Goal: Task Accomplishment & Management: Complete application form

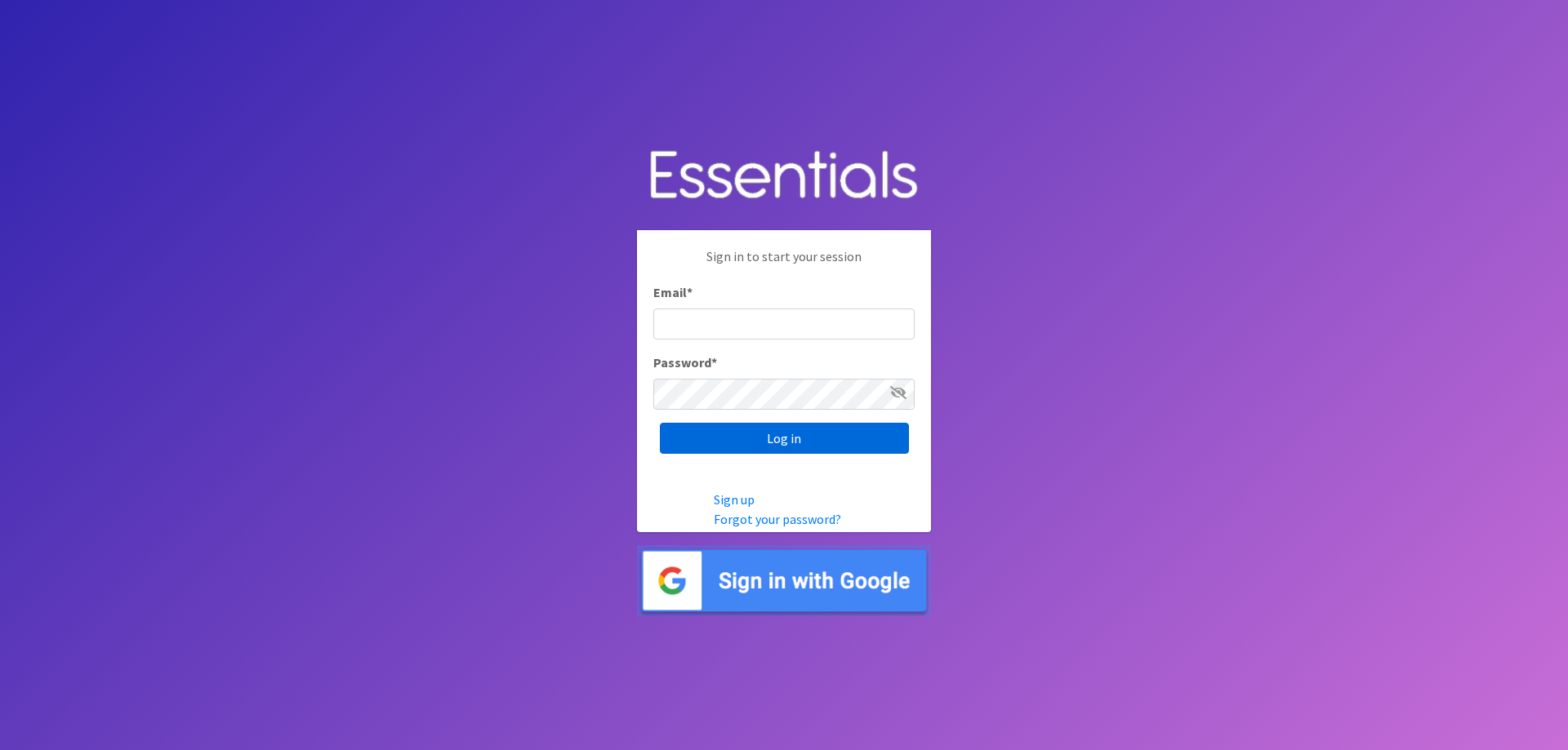
type input "[PERSON_NAME][EMAIL_ADDRESS][DOMAIN_NAME]"
click at [758, 439] on input "Log in" at bounding box center [784, 438] width 249 height 31
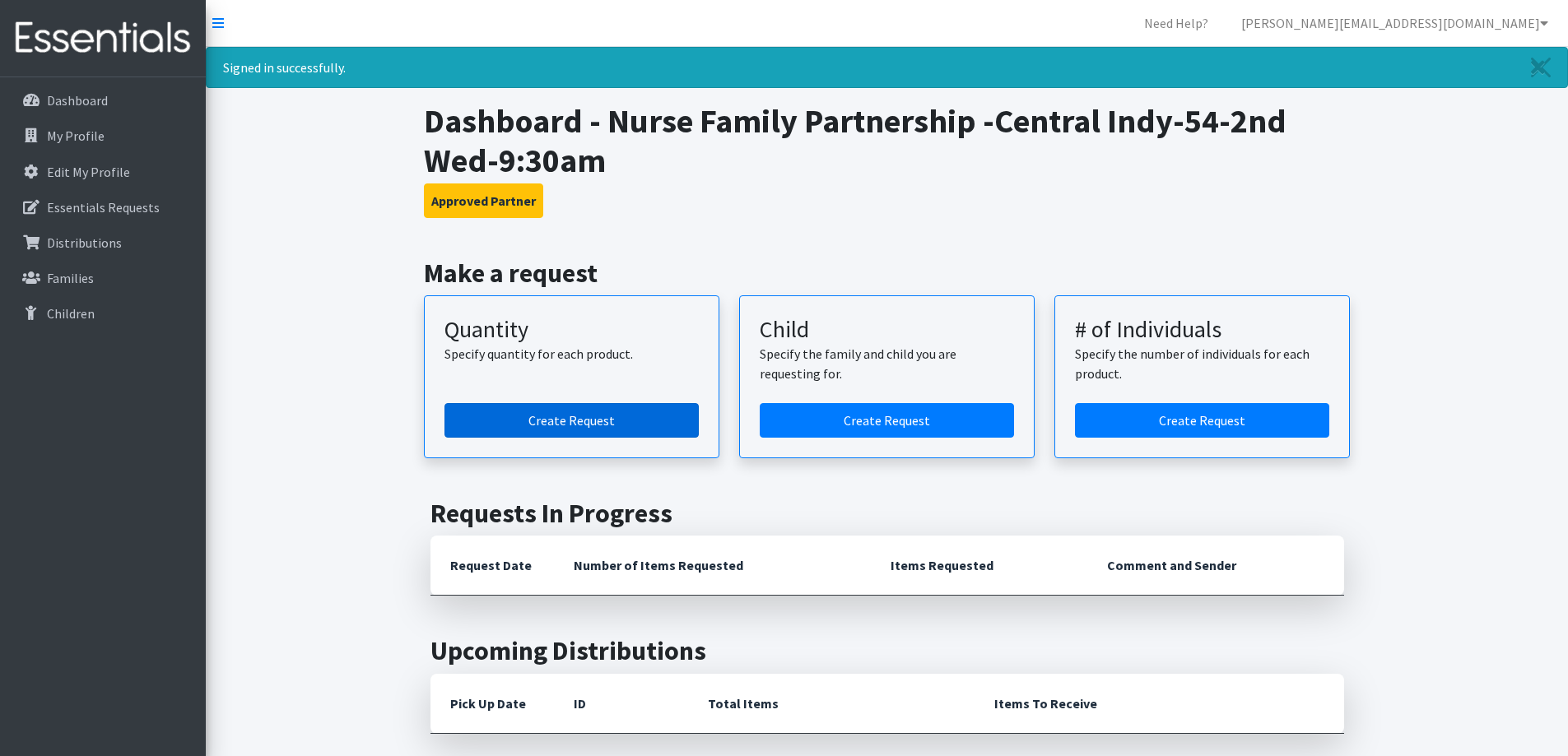
click at [583, 425] on link "Create Request" at bounding box center [571, 420] width 255 height 34
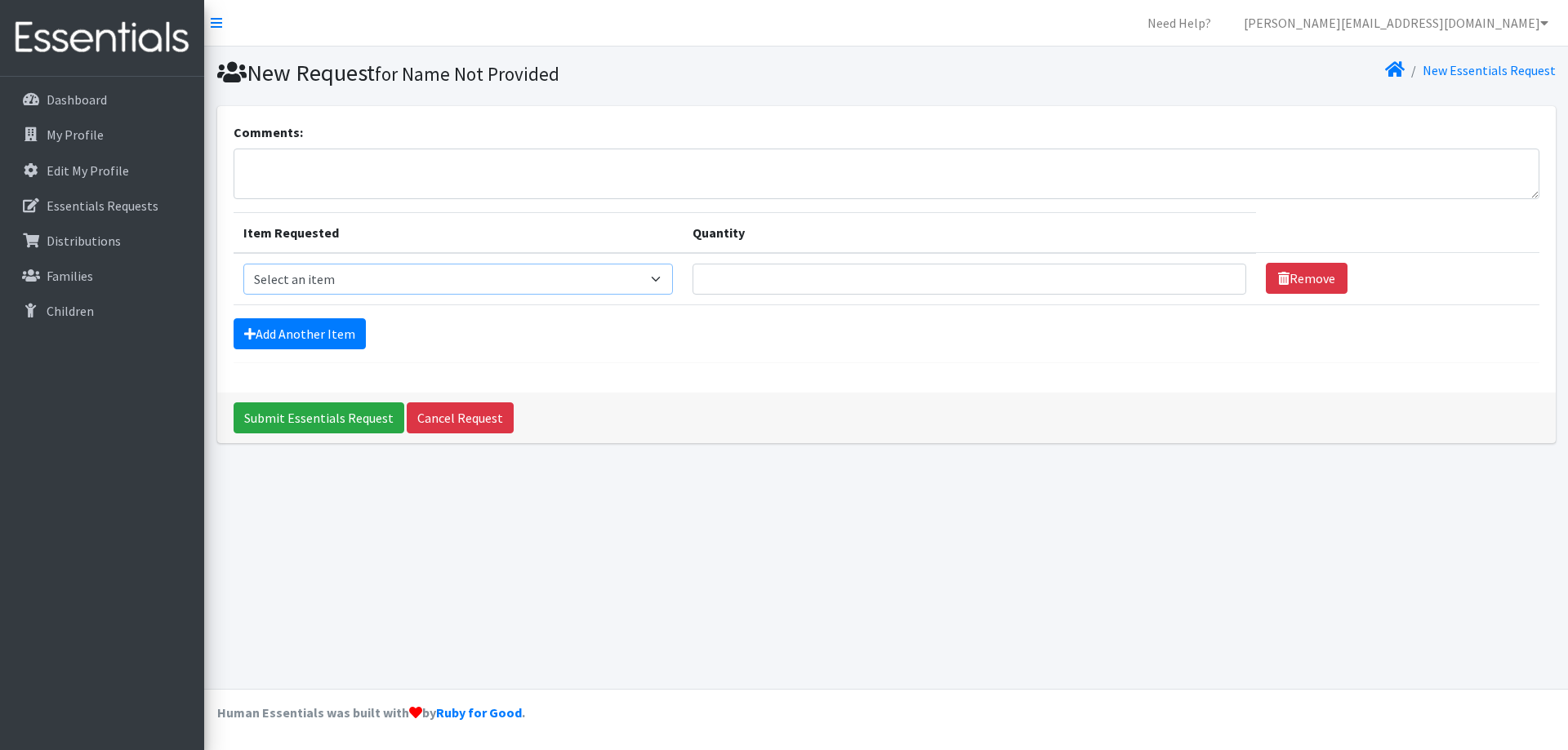
click at [659, 276] on select "Select an item Kids (Newborn) Kids (Size 1) Kids (Size 2) Kids (Size 3) Kids (S…" at bounding box center [458, 279] width 431 height 31
select select "3400"
click at [244, 264] on select "Select an item Kids (Newborn) Kids (Size 1) Kids (Size 2) Kids (Size 3) Kids (S…" at bounding box center [458, 279] width 431 height 31
click at [311, 328] on link "Add Another Item" at bounding box center [300, 334] width 133 height 31
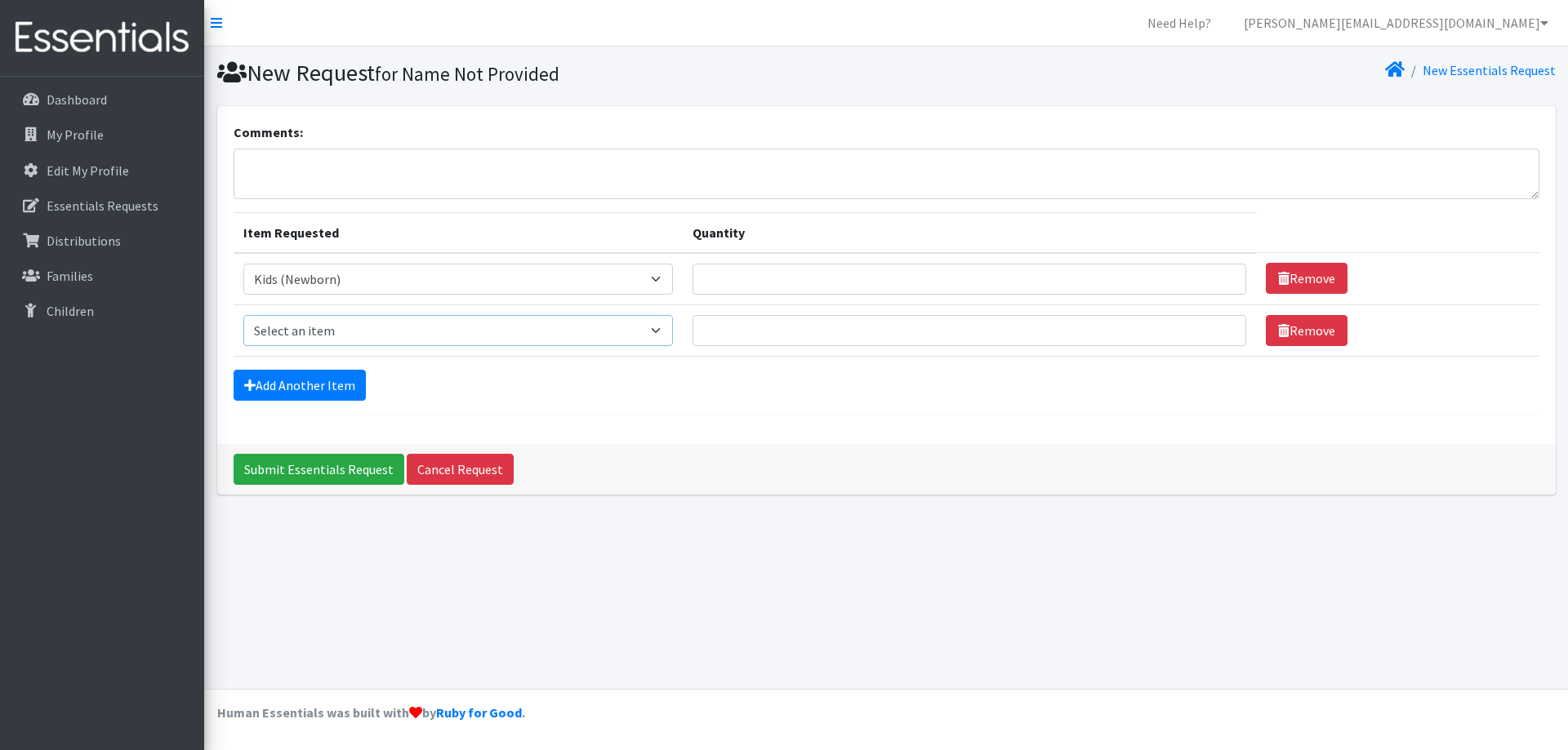
click at [656, 333] on select "Select an item Kids (Newborn) Kids (Size 1) Kids (Size 2) Kids (Size 3) Kids (S…" at bounding box center [458, 330] width 431 height 31
select select "3401"
click at [244, 315] on select "Select an item Kids (Newborn) Kids (Size 1) Kids (Size 2) Kids (Size 3) Kids (S…" at bounding box center [458, 330] width 431 height 31
click at [897, 277] on input "Quantity" at bounding box center [969, 279] width 553 height 31
type input "24"
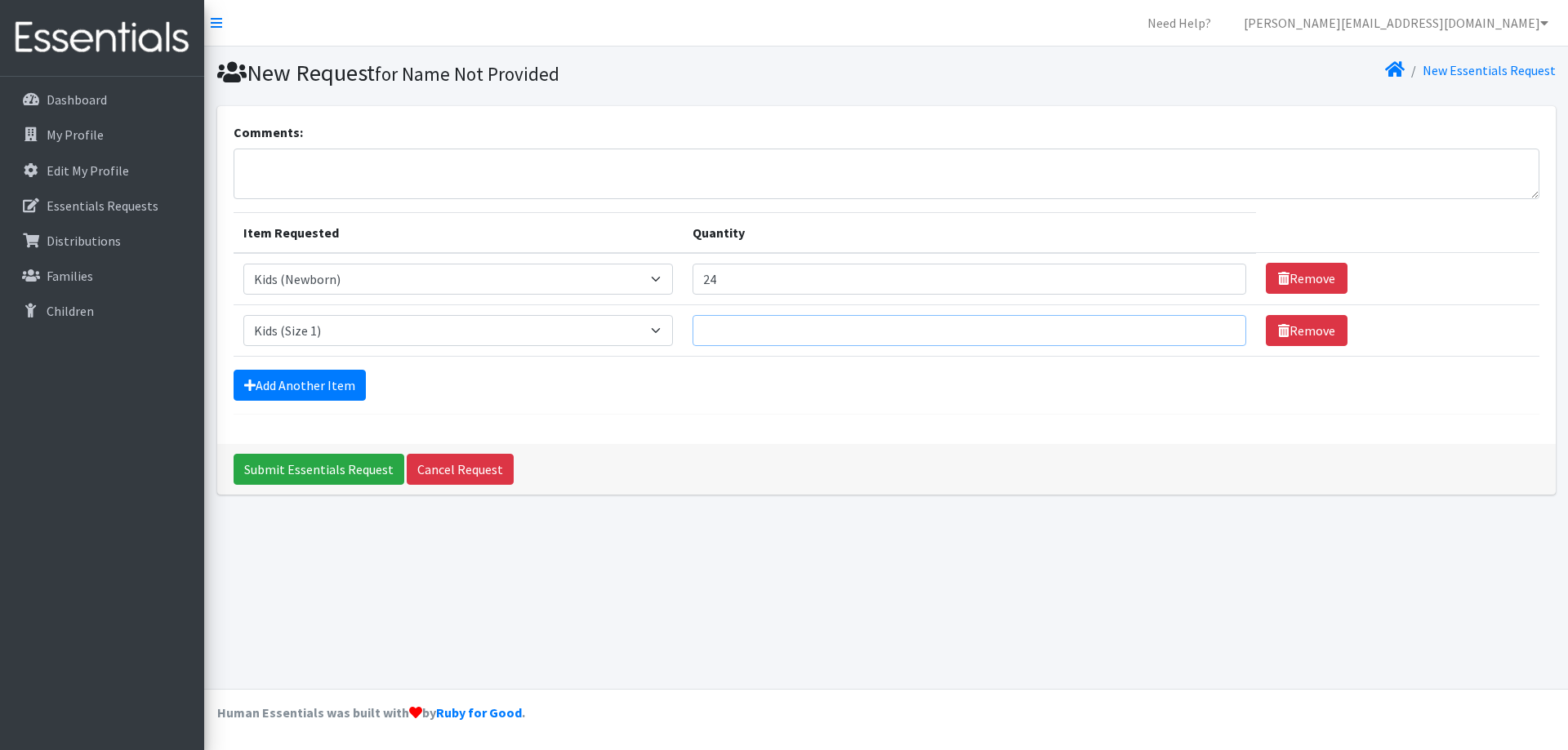
click at [838, 337] on input "Quantity" at bounding box center [969, 330] width 553 height 31
type input "40"
click at [720, 424] on div "Comments: Item Requested Quantity Item Requested Select an item Kids (Newborn) …" at bounding box center [887, 276] width 1339 height 338
click at [247, 380] on icon at bounding box center [250, 385] width 12 height 13
click at [250, 380] on icon at bounding box center [250, 385] width 12 height 13
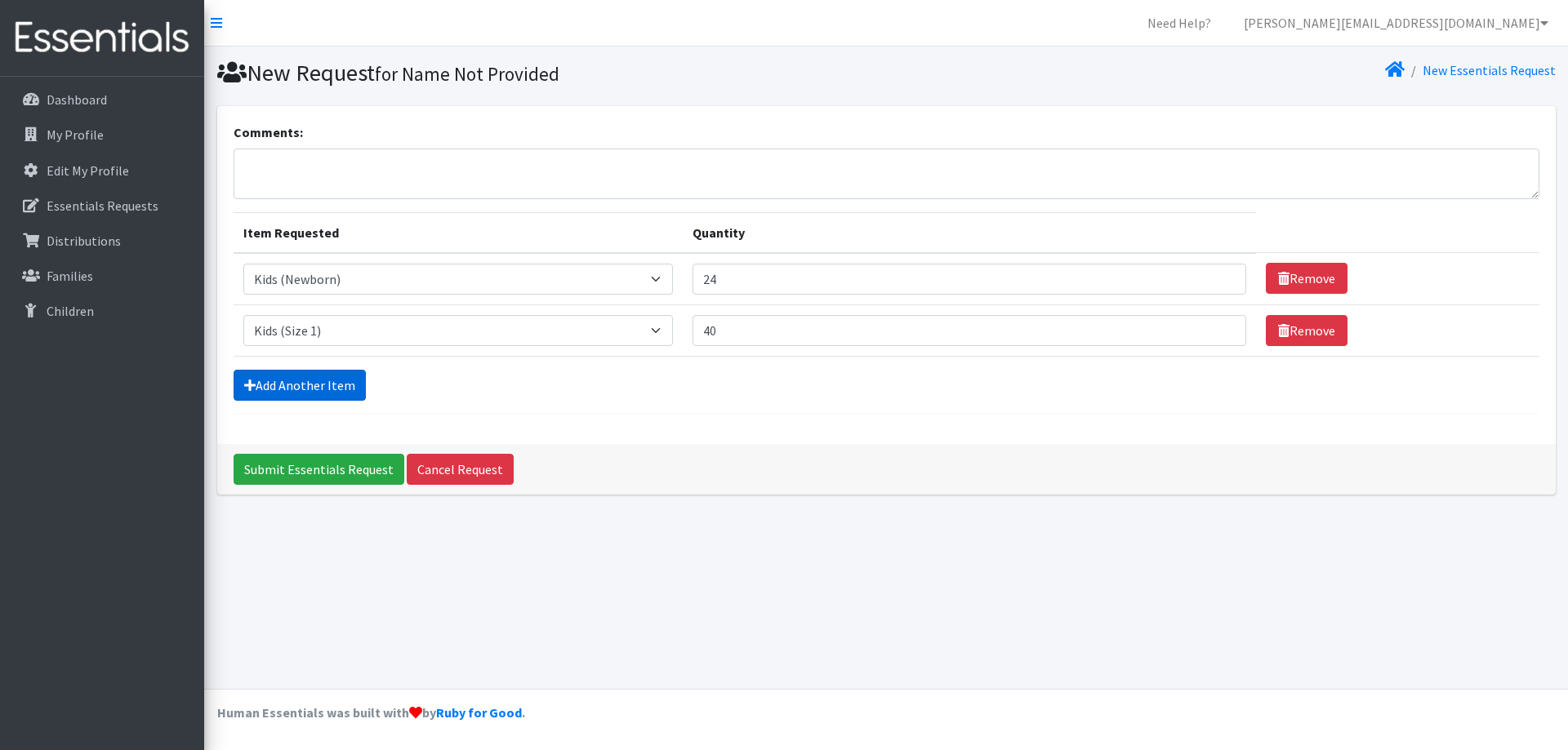
click at [300, 385] on link "Add Another Item" at bounding box center [300, 385] width 133 height 31
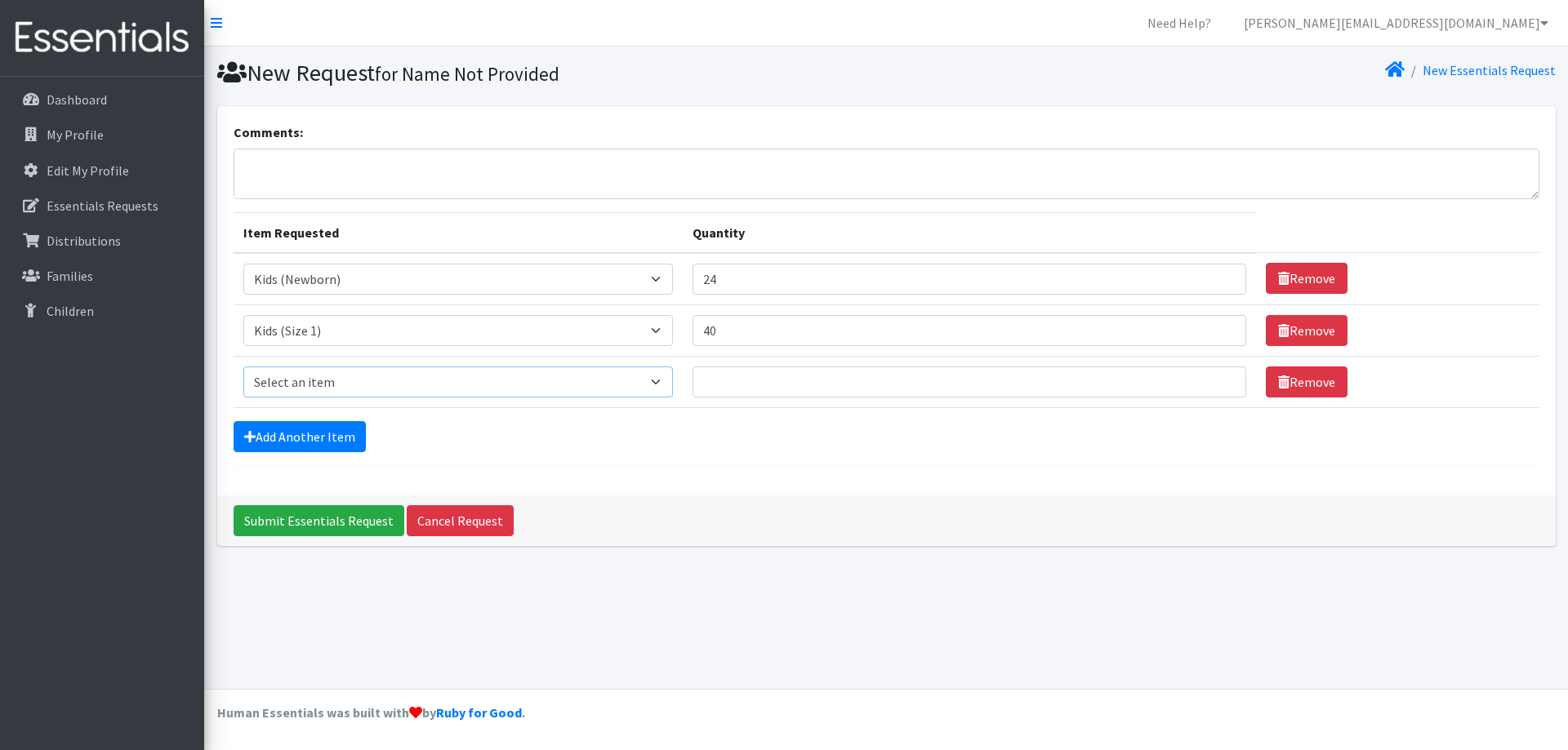
click at [658, 387] on select "Select an item Kids (Newborn) Kids (Size 1) Kids (Size 2) Kids (Size 3) Kids (S…" at bounding box center [458, 381] width 431 height 31
select select "3420"
click at [244, 366] on select "Select an item Kids (Newborn) Kids (Size 1) Kids (Size 2) Kids (Size 3) Kids (S…" at bounding box center [458, 381] width 431 height 31
click at [854, 385] on input "Quantity" at bounding box center [969, 381] width 553 height 31
type input "80"
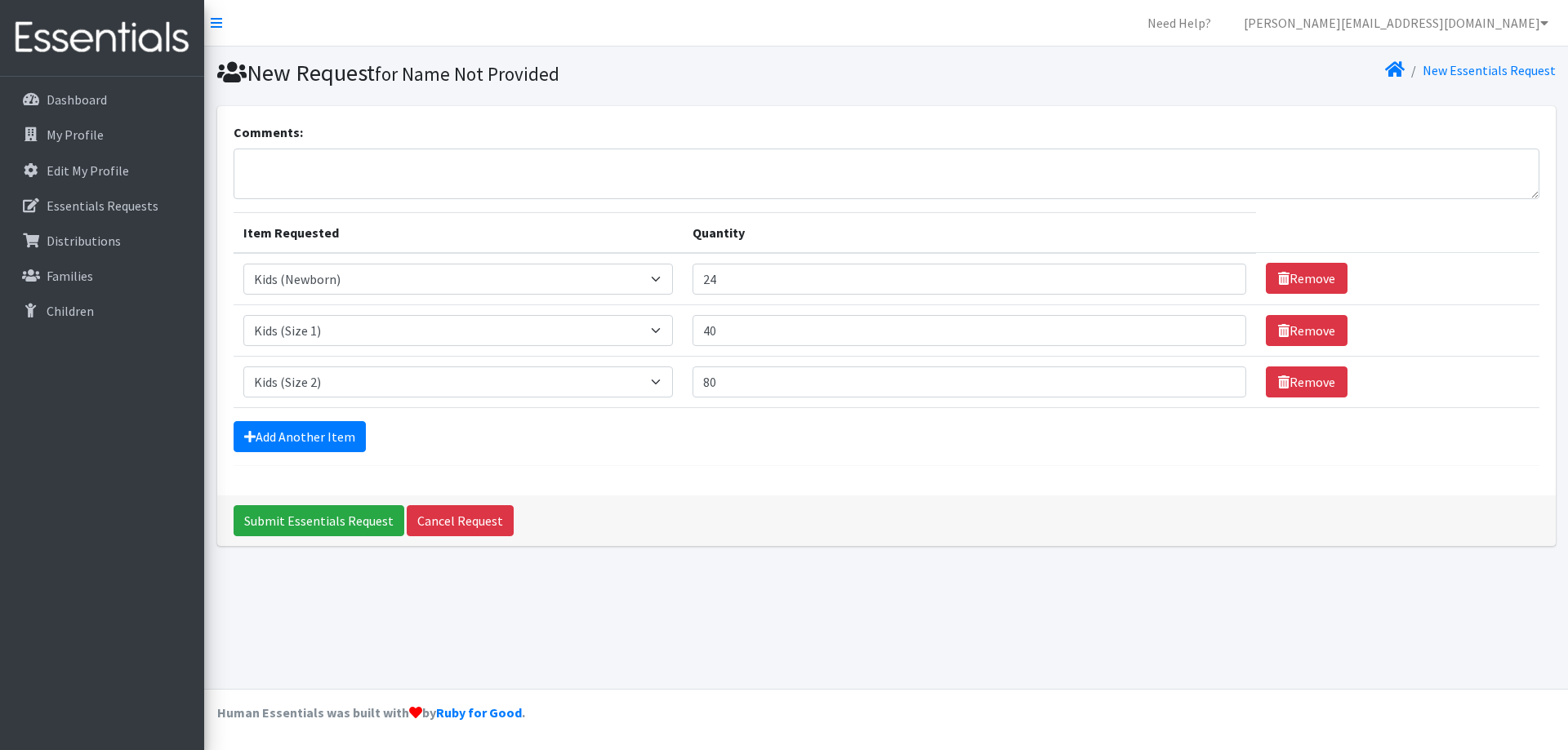
click at [752, 435] on div "Add Another Item" at bounding box center [887, 437] width 1306 height 31
click at [274, 438] on link "Add Another Item" at bounding box center [300, 437] width 133 height 31
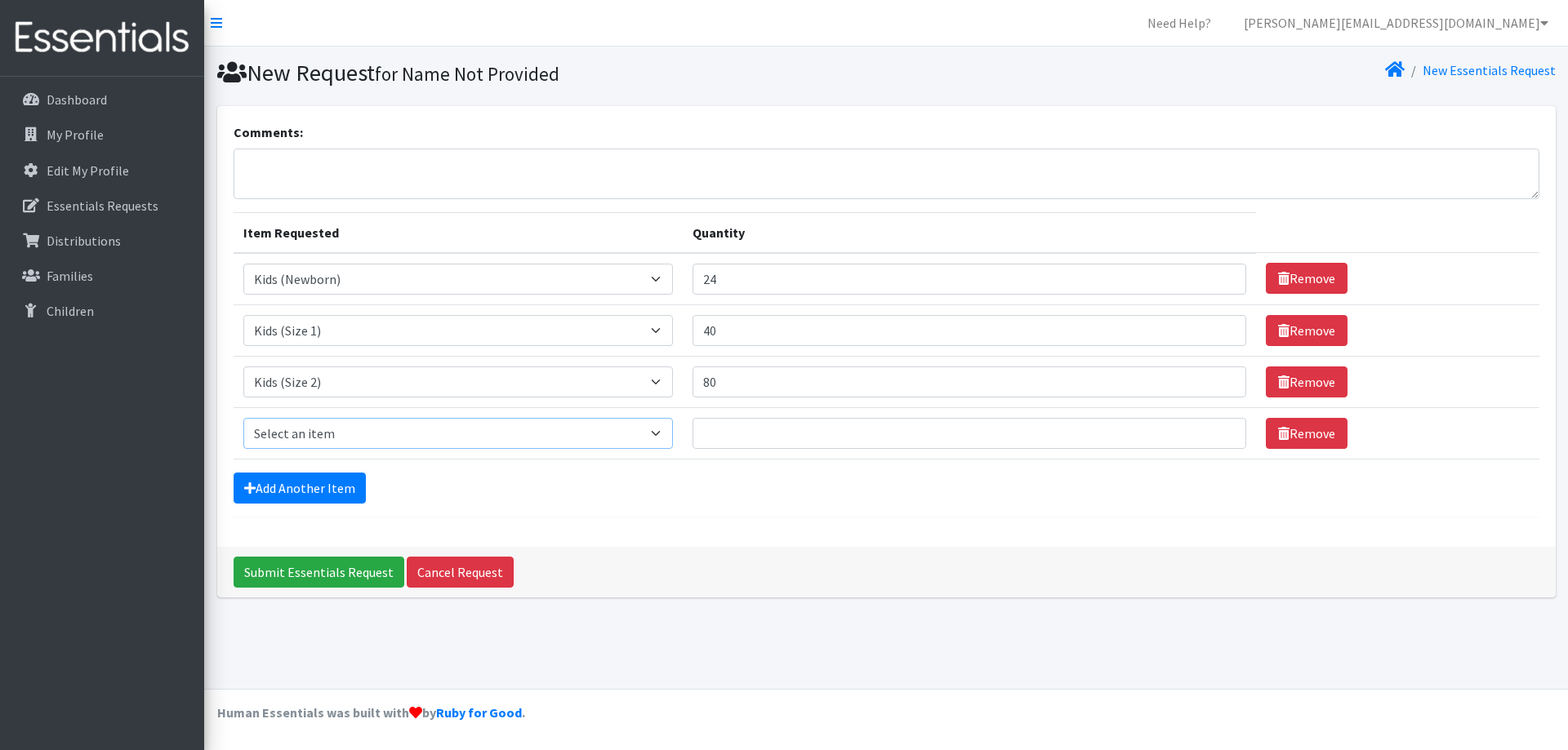
click at [373, 429] on select "Select an item Kids (Newborn) Kids (Size 1) Kids (Size 2) Kids (Size 3) Kids (S…" at bounding box center [458, 433] width 431 height 31
select select "3393"
click at [244, 418] on select "Select an item Kids (Newborn) Kids (Size 1) Kids (Size 2) Kids (Size 3) Kids (S…" at bounding box center [458, 433] width 431 height 31
click at [746, 432] on input "Quantity" at bounding box center [969, 433] width 553 height 31
type input "85"
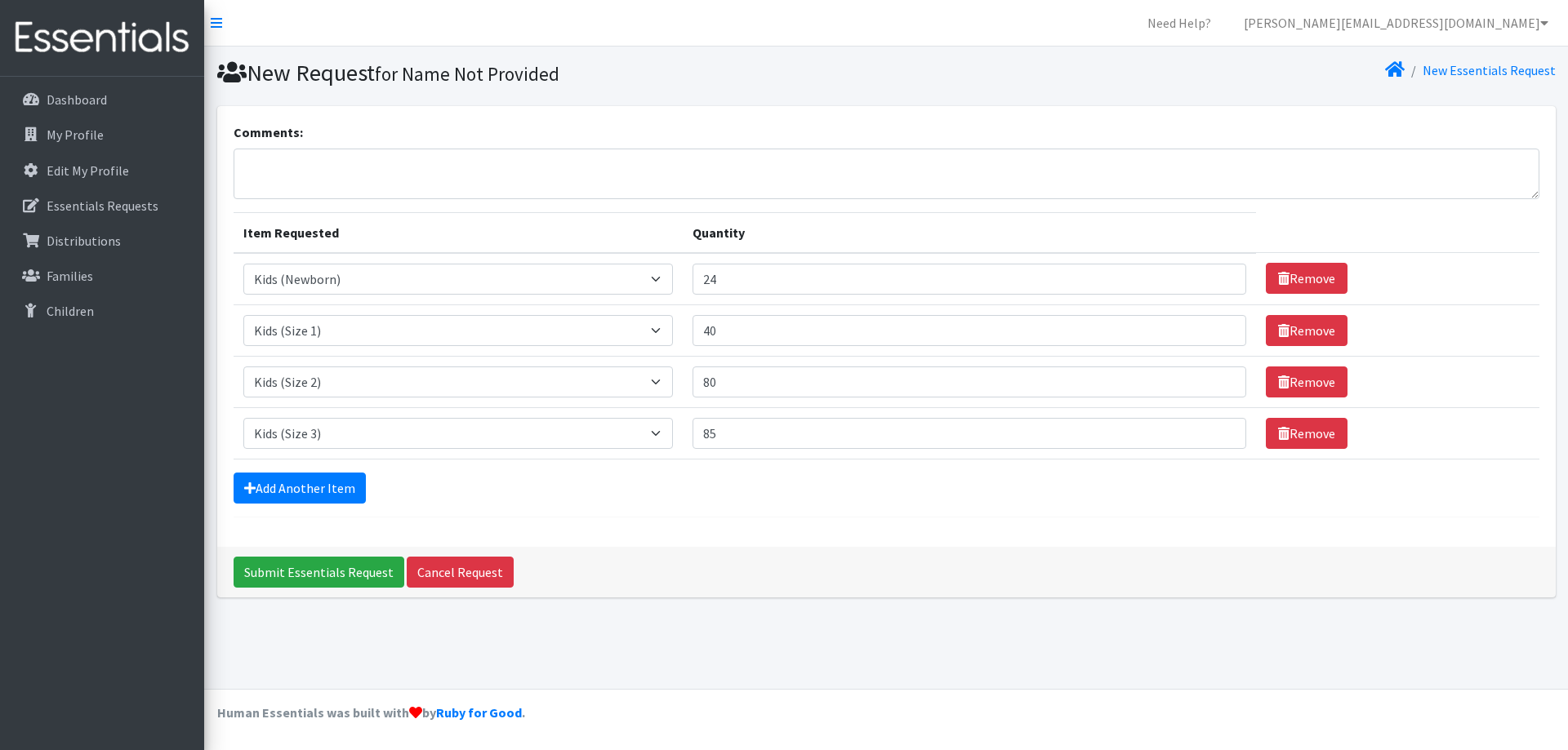
click at [726, 470] on form "Comments: Item Requested Quantity Item Requested Select an item Kids (Newborn) …" at bounding box center [887, 320] width 1306 height 395
click at [300, 482] on link "Add Another Item" at bounding box center [300, 488] width 133 height 31
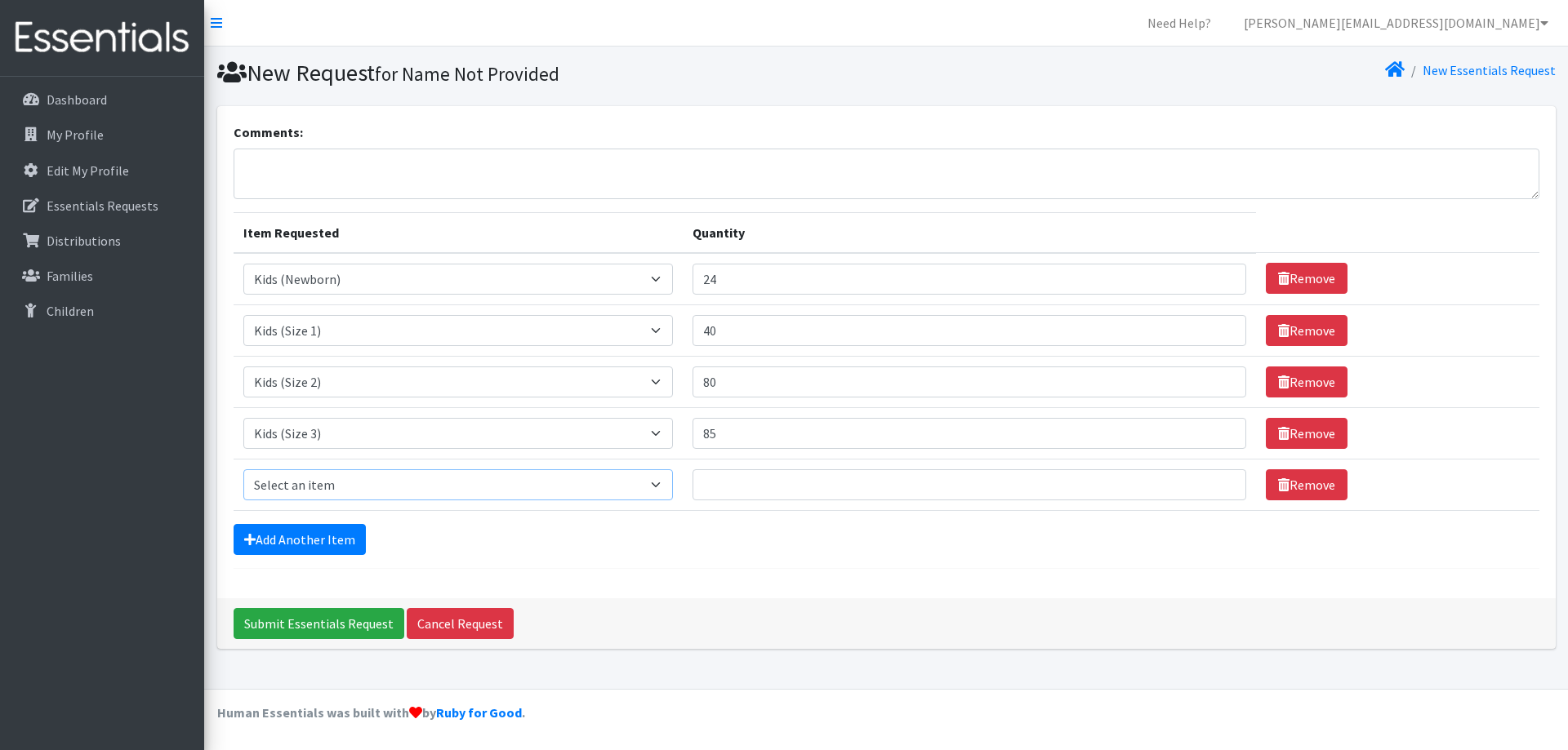
click at [293, 486] on select "Select an item Kids (Newborn) Kids (Size 1) Kids (Size 2) Kids (Size 3) Kids (S…" at bounding box center [458, 484] width 431 height 31
select select "3394"
click at [244, 469] on select "Select an item Kids (Newborn) Kids (Size 1) Kids (Size 2) Kids (Size 3) Kids (S…" at bounding box center [458, 484] width 431 height 31
click at [798, 478] on input "Quantity" at bounding box center [969, 484] width 553 height 31
type input "80"
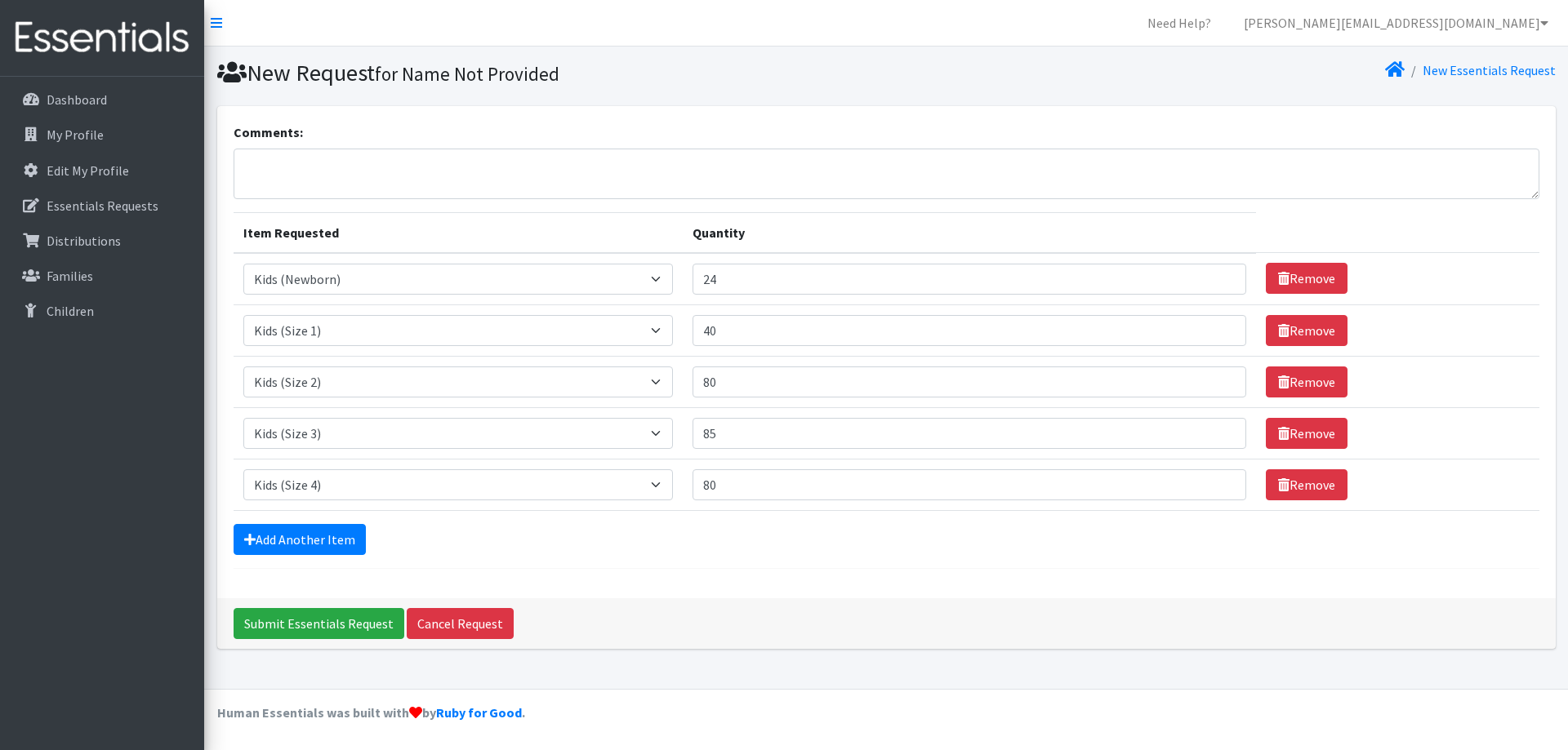
click at [654, 574] on div "Comments: Item Requested Quantity Item Requested Select an item Kids (Newborn) …" at bounding box center [887, 353] width 1339 height 492
click at [336, 533] on link "Add Another Item" at bounding box center [300, 540] width 133 height 31
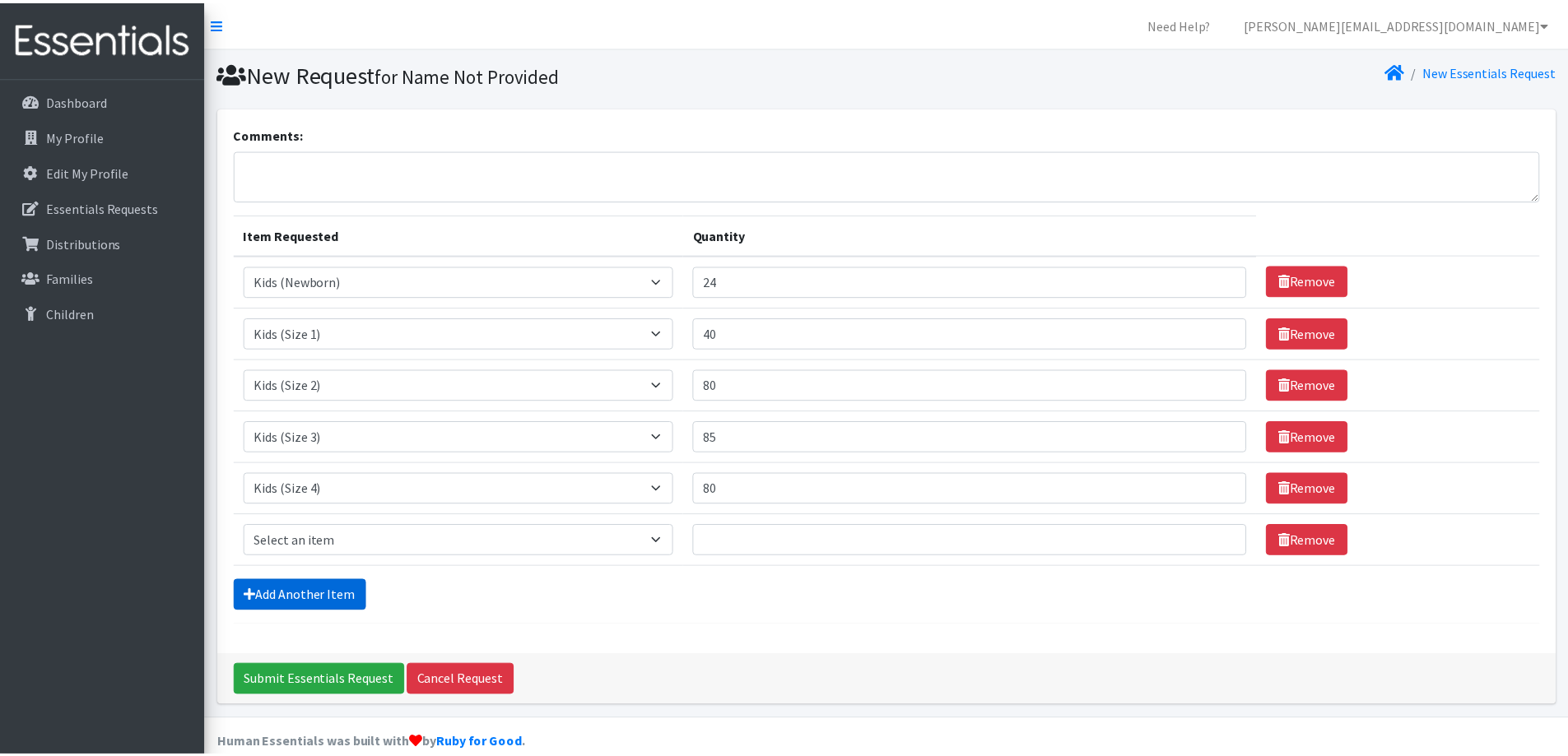
scroll to position [24, 0]
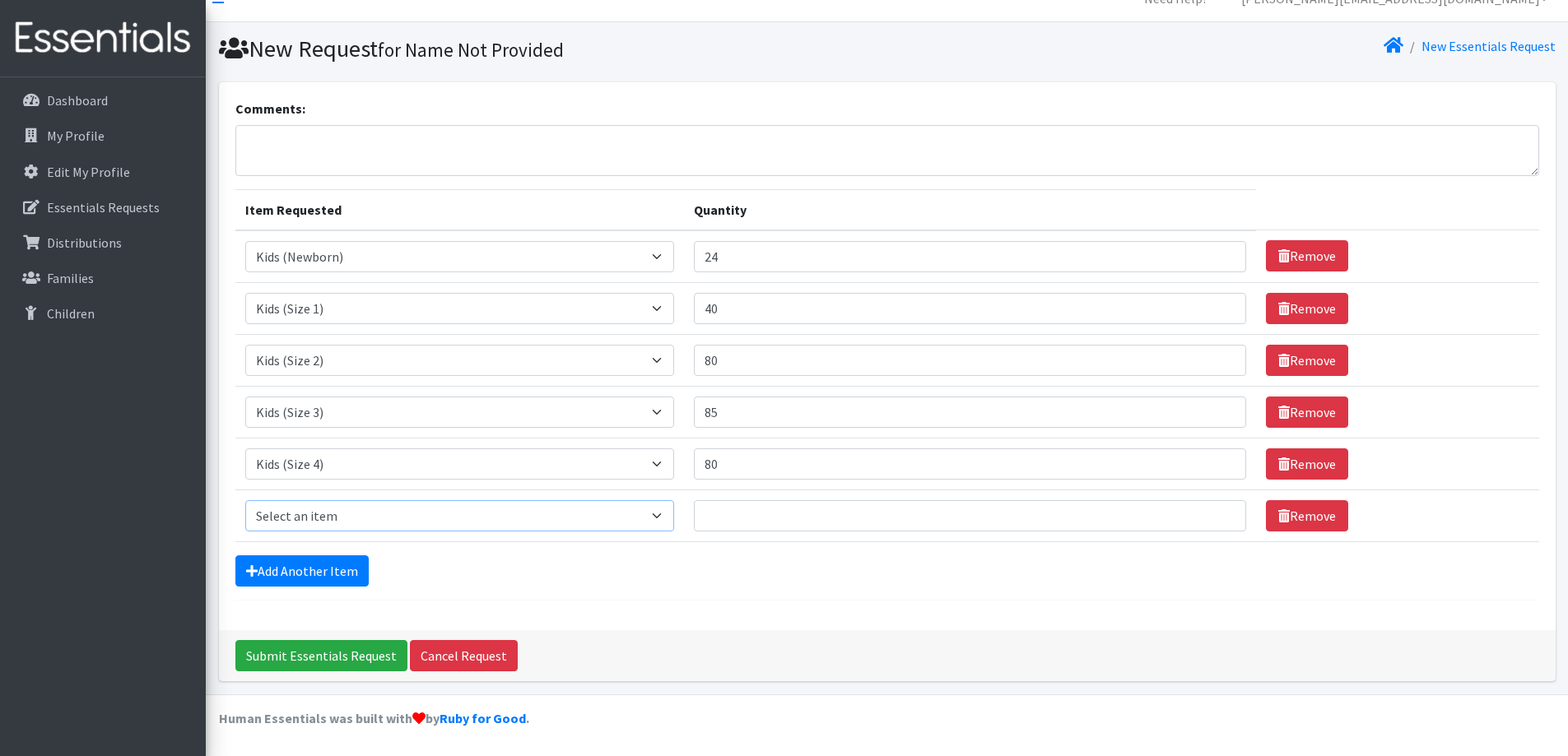
click at [440, 511] on select "Select an item Kids (Newborn) Kids (Size 1) Kids (Size 2) Kids (Size 3) Kids (S…" at bounding box center [460, 516] width 430 height 32
select select "3407"
click at [246, 501] on select "Select an item Kids (Newborn) Kids (Size 1) Kids (Size 2) Kids (Size 3) Kids (S…" at bounding box center [460, 516] width 430 height 32
click at [787, 521] on input "Quantity" at bounding box center [970, 516] width 552 height 32
type input "80"
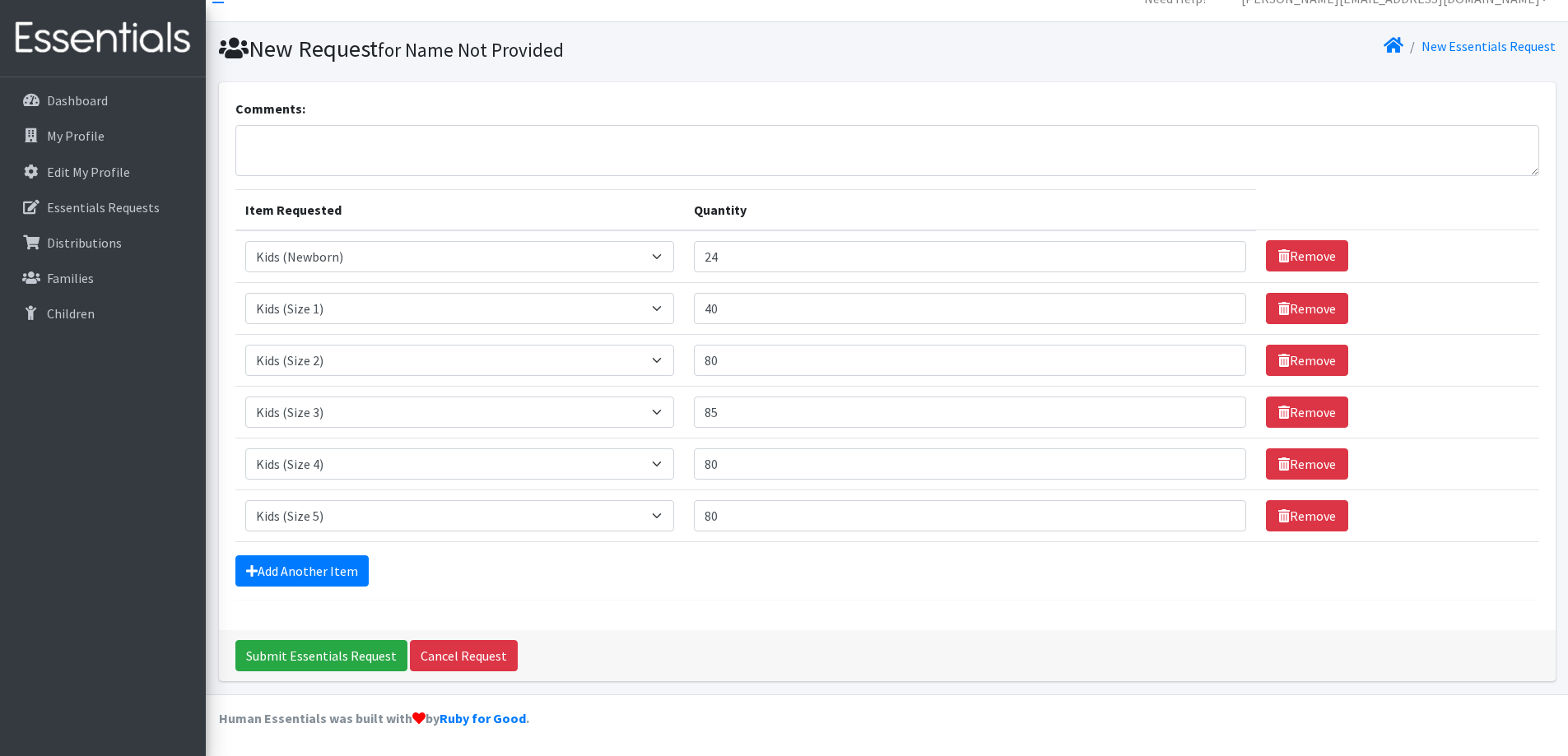
drag, startPoint x: 645, startPoint y: 567, endPoint x: 613, endPoint y: 571, distance: 32.2
click at [645, 569] on div "Add Another Item" at bounding box center [887, 571] width 1304 height 32
click at [320, 566] on link "Add Another Item" at bounding box center [302, 571] width 134 height 32
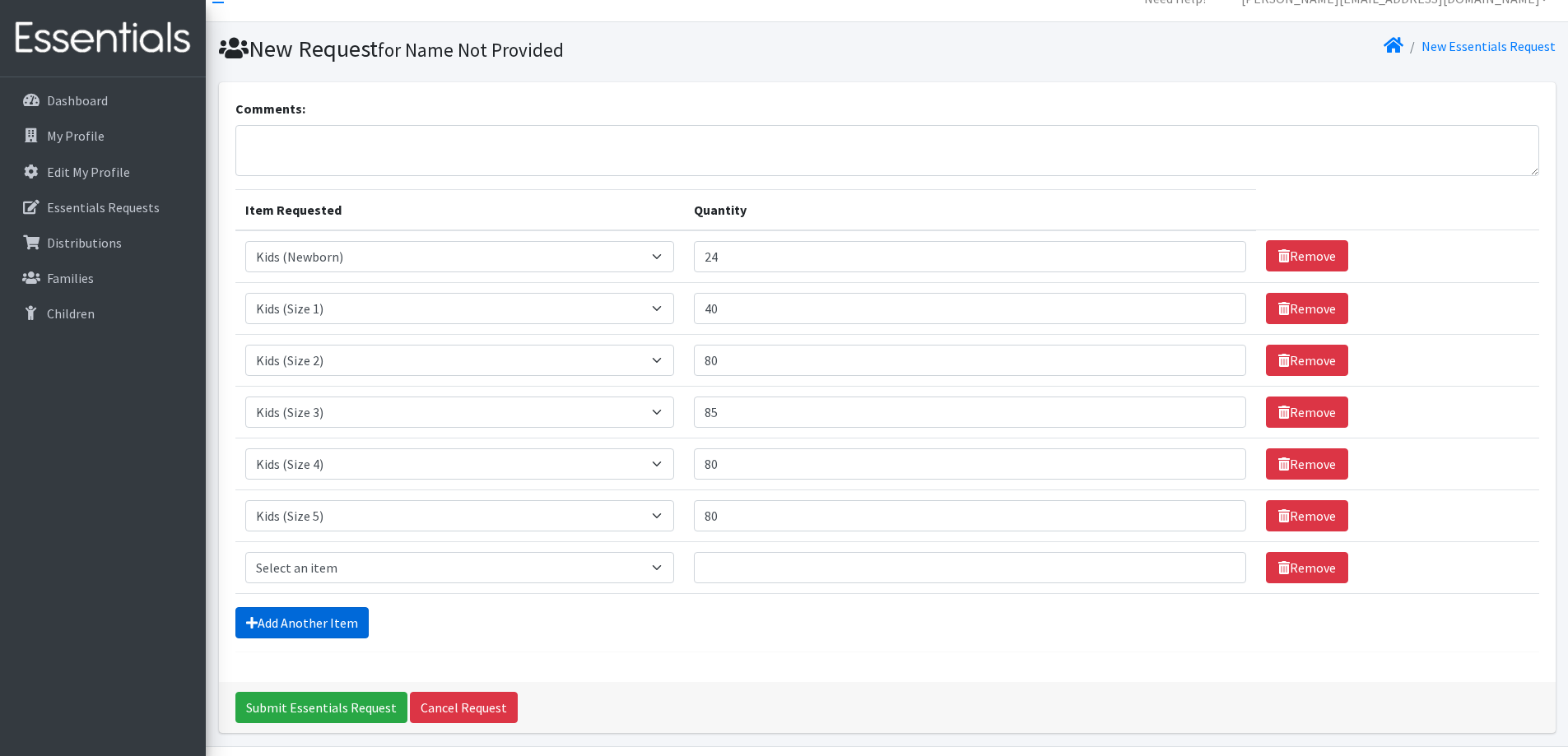
scroll to position [77, 0]
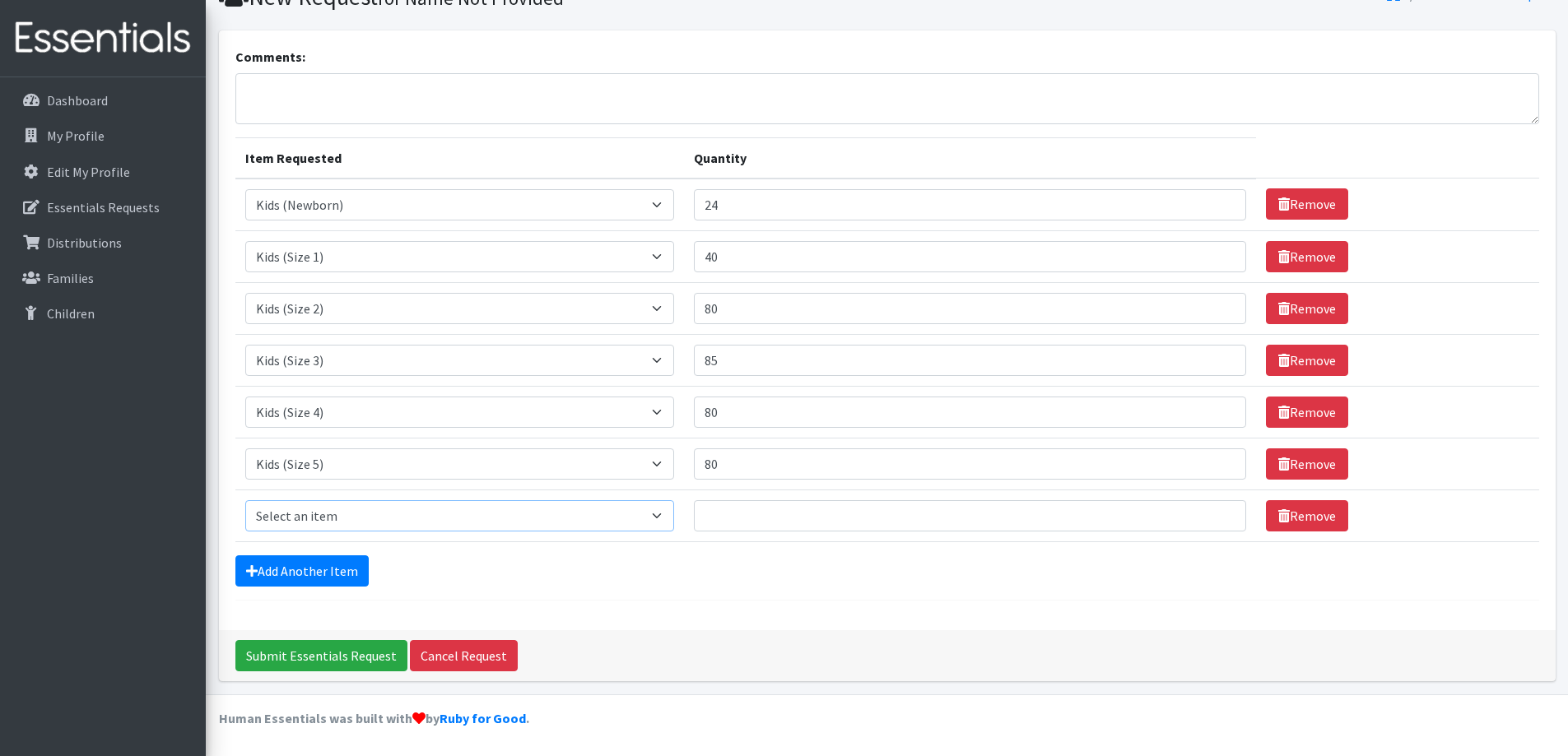
click at [311, 521] on select "Select an item Kids (Newborn) Kids (Size 1) Kids (Size 2) Kids (Size 3) Kids (S…" at bounding box center [460, 516] width 430 height 32
select select "3419"
click at [246, 501] on select "Select an item Kids (Newborn) Kids (Size 1) Kids (Size 2) Kids (Size 3) Kids (S…" at bounding box center [460, 516] width 430 height 32
click at [735, 504] on input "Quantity" at bounding box center [970, 516] width 552 height 32
type input "35"
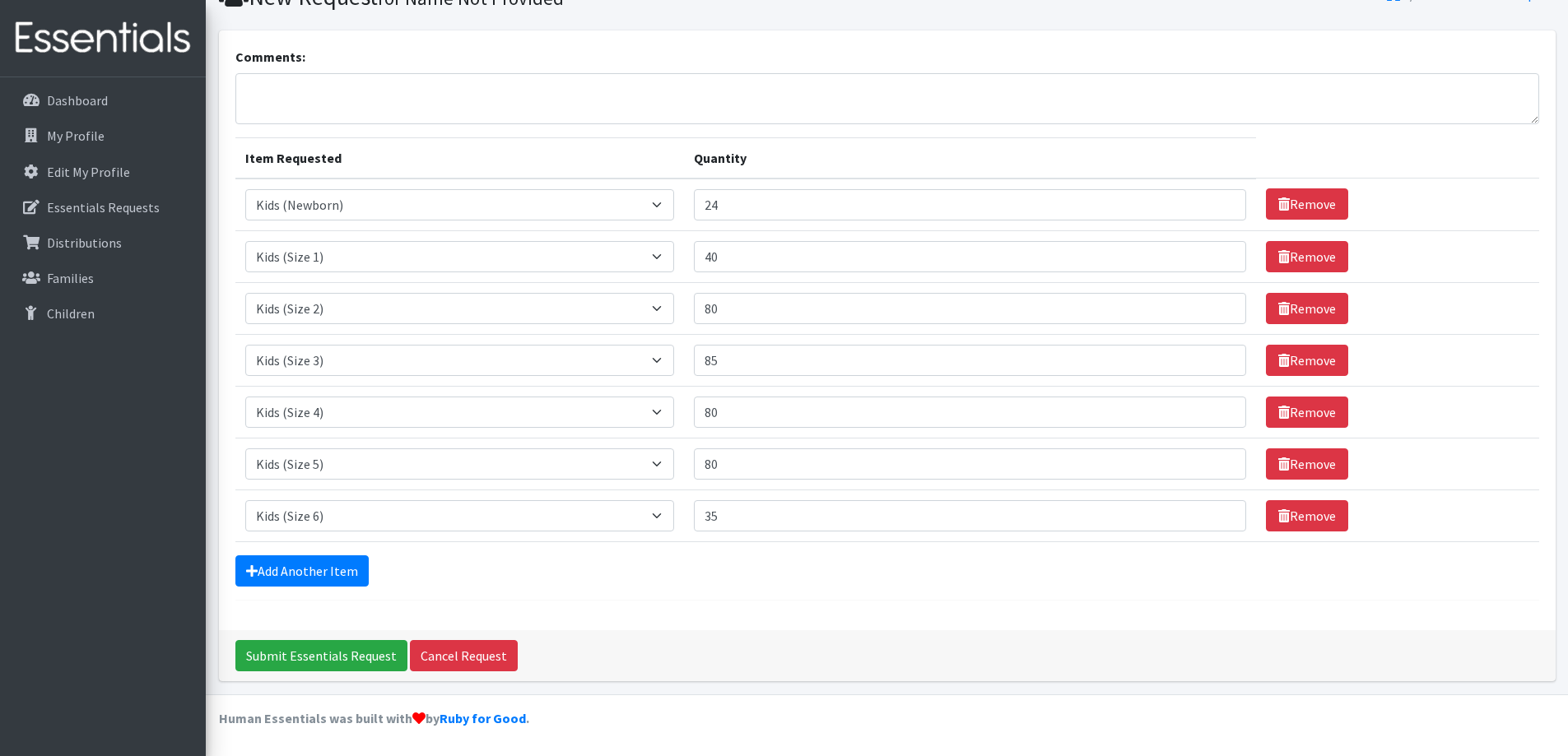
click at [695, 556] on div "Add Another Item" at bounding box center [887, 571] width 1304 height 32
click at [296, 572] on link "Add Another Item" at bounding box center [302, 571] width 134 height 32
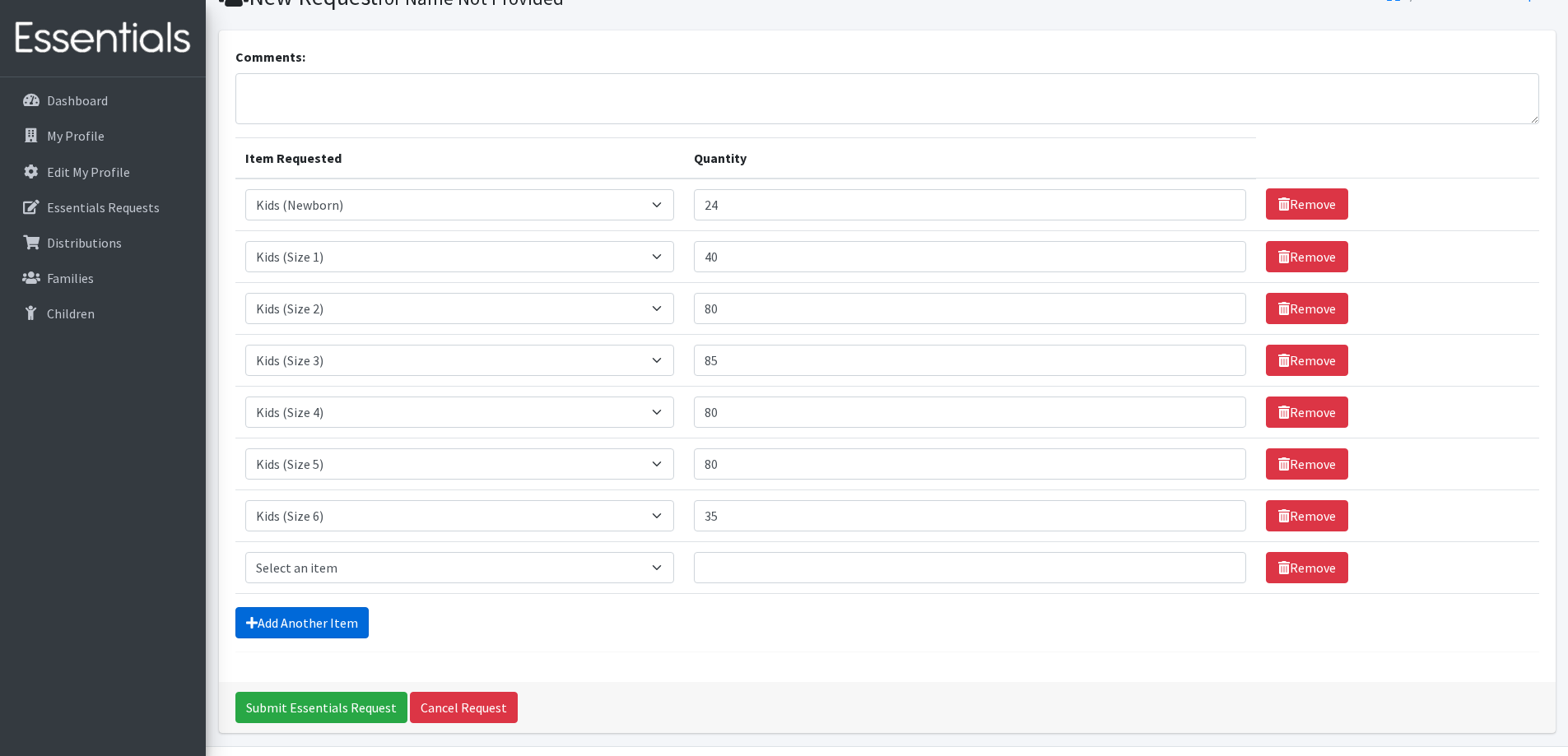
scroll to position [128, 0]
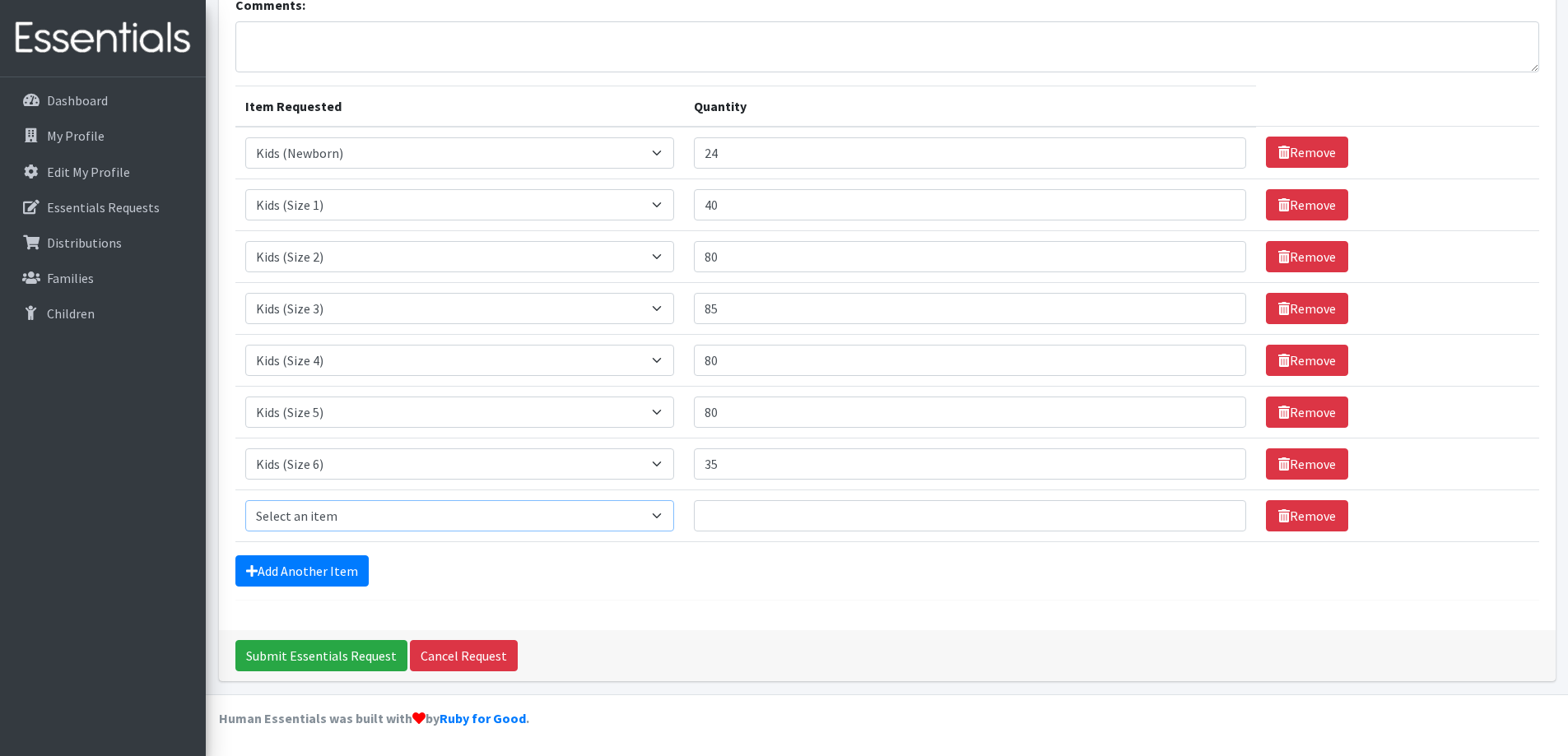
click at [666, 518] on select "Select an item Kids (Newborn) Kids (Size 1) Kids (Size 2) Kids (Size 3) Kids (S…" at bounding box center [460, 516] width 430 height 32
select select "3418"
click at [246, 501] on select "Select an item Kids (Newborn) Kids (Size 1) Kids (Size 2) Kids (Size 3) Kids (S…" at bounding box center [460, 516] width 430 height 32
click at [808, 517] on input "Quantity" at bounding box center [970, 516] width 552 height 32
type input "348"
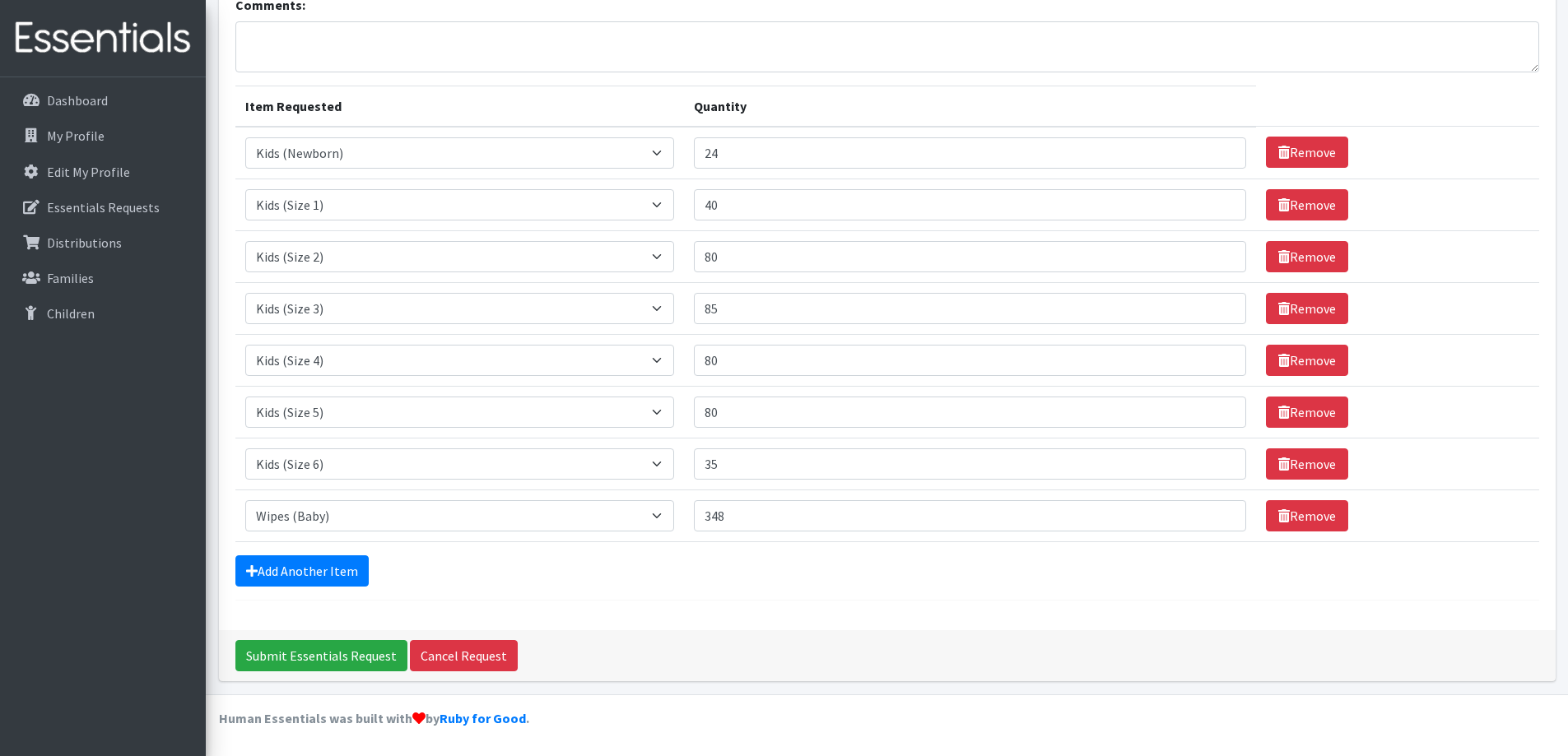
click at [693, 585] on div "Add Another Item" at bounding box center [887, 571] width 1304 height 32
click at [303, 577] on link "Add Another Item" at bounding box center [302, 571] width 134 height 32
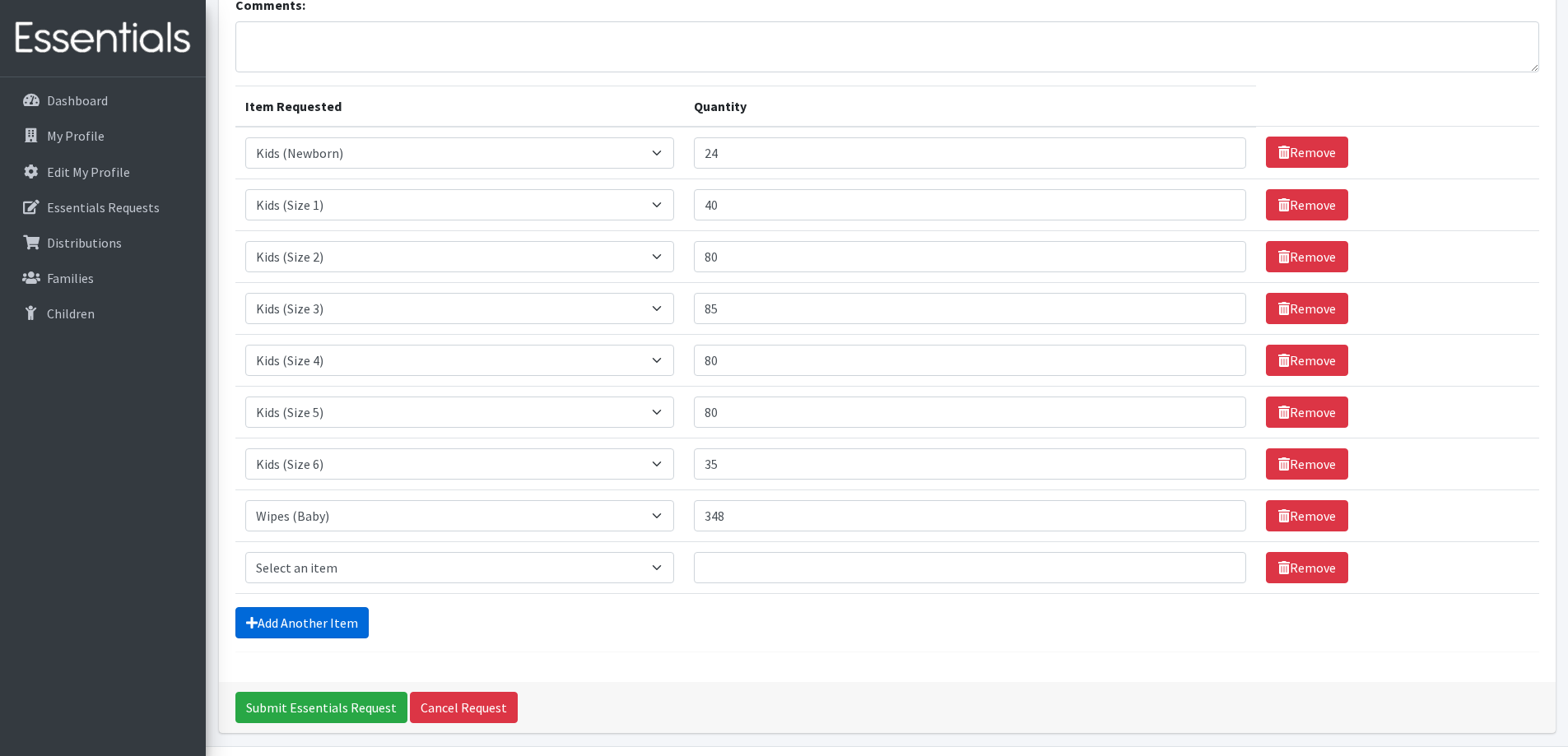
scroll to position [180, 0]
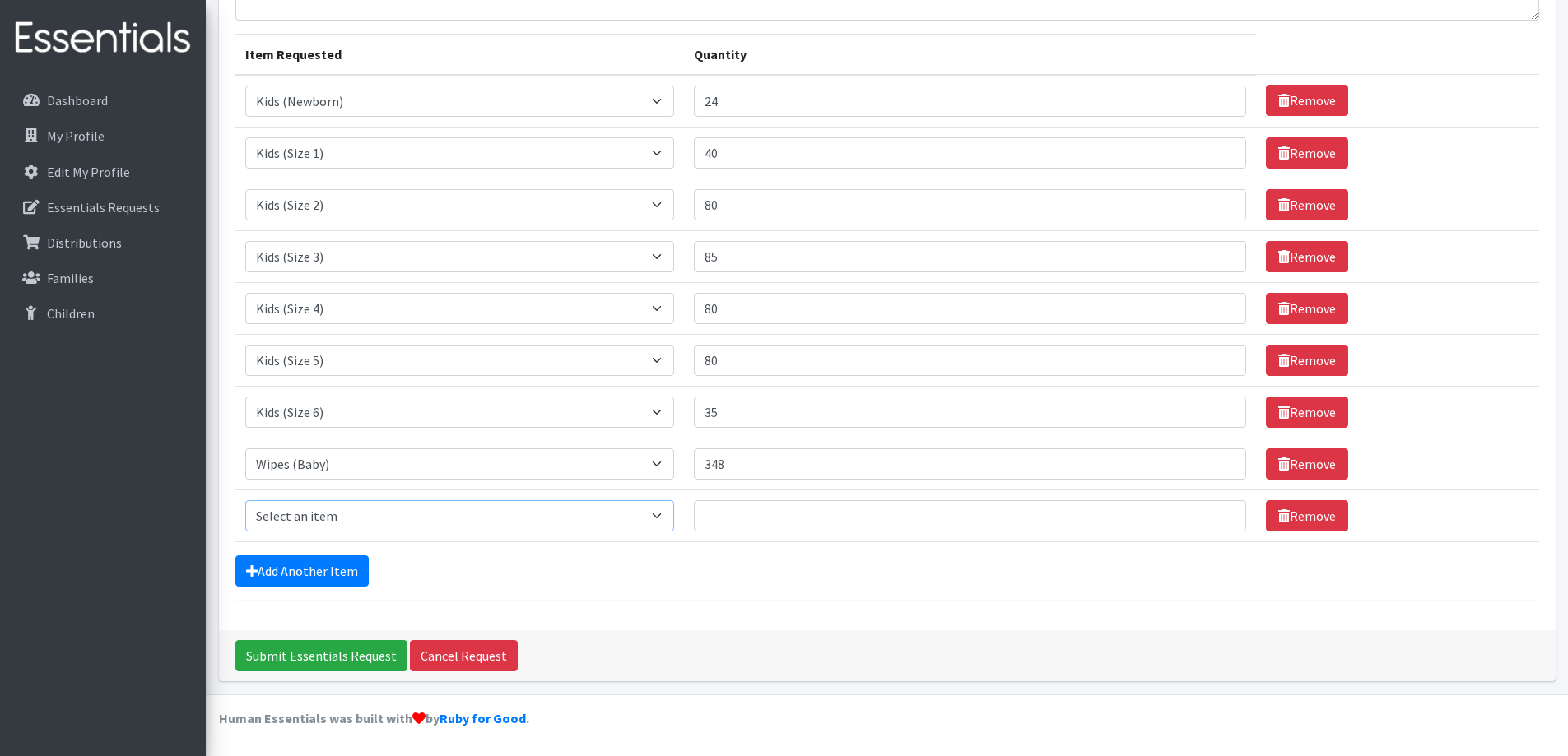
click at [667, 510] on select "Select an item Kids (Newborn) Kids (Size 1) Kids (Size 2) Kids (Size 3) Kids (S…" at bounding box center [460, 516] width 430 height 32
click at [1302, 509] on link "Remove" at bounding box center [1307, 516] width 82 height 32
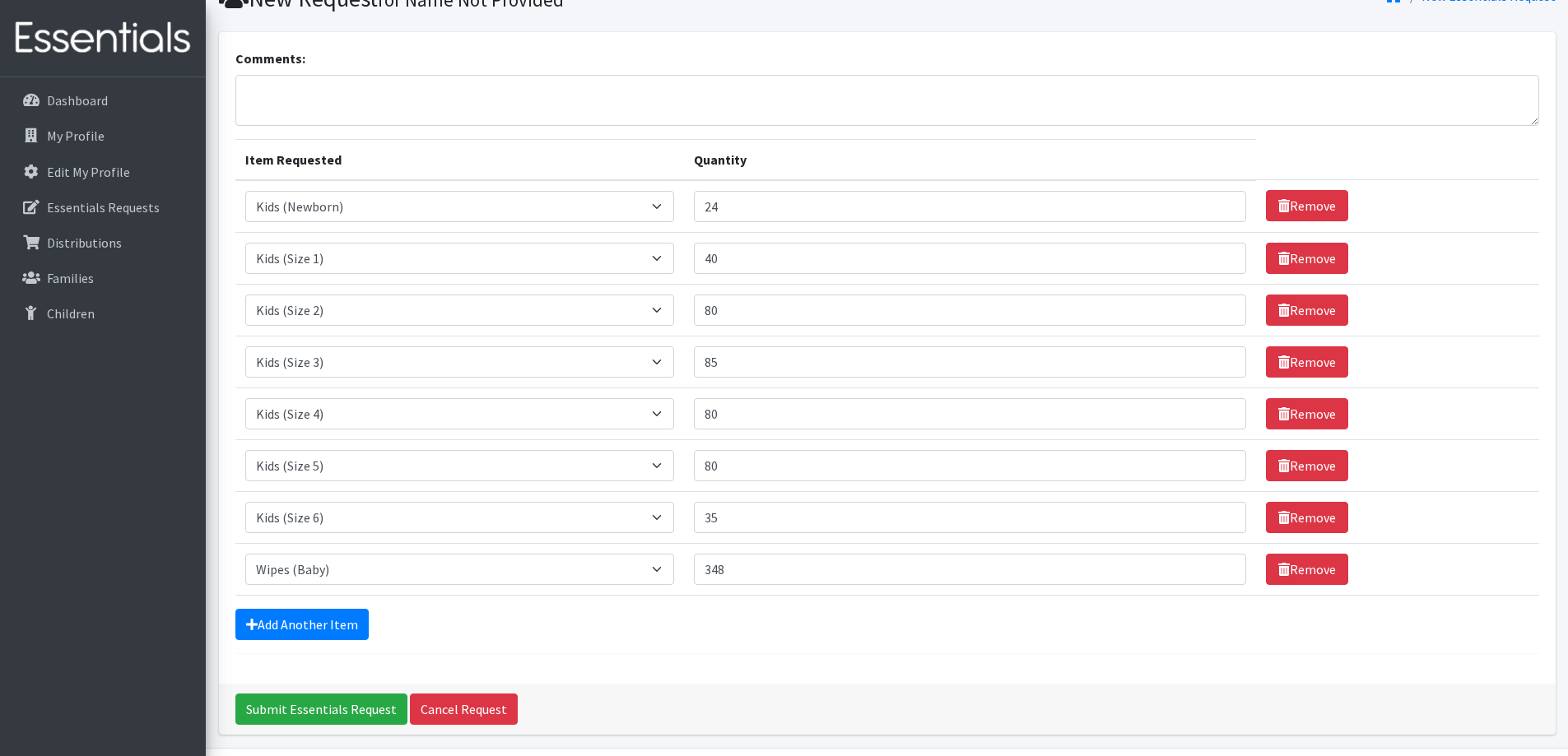
scroll to position [0, 0]
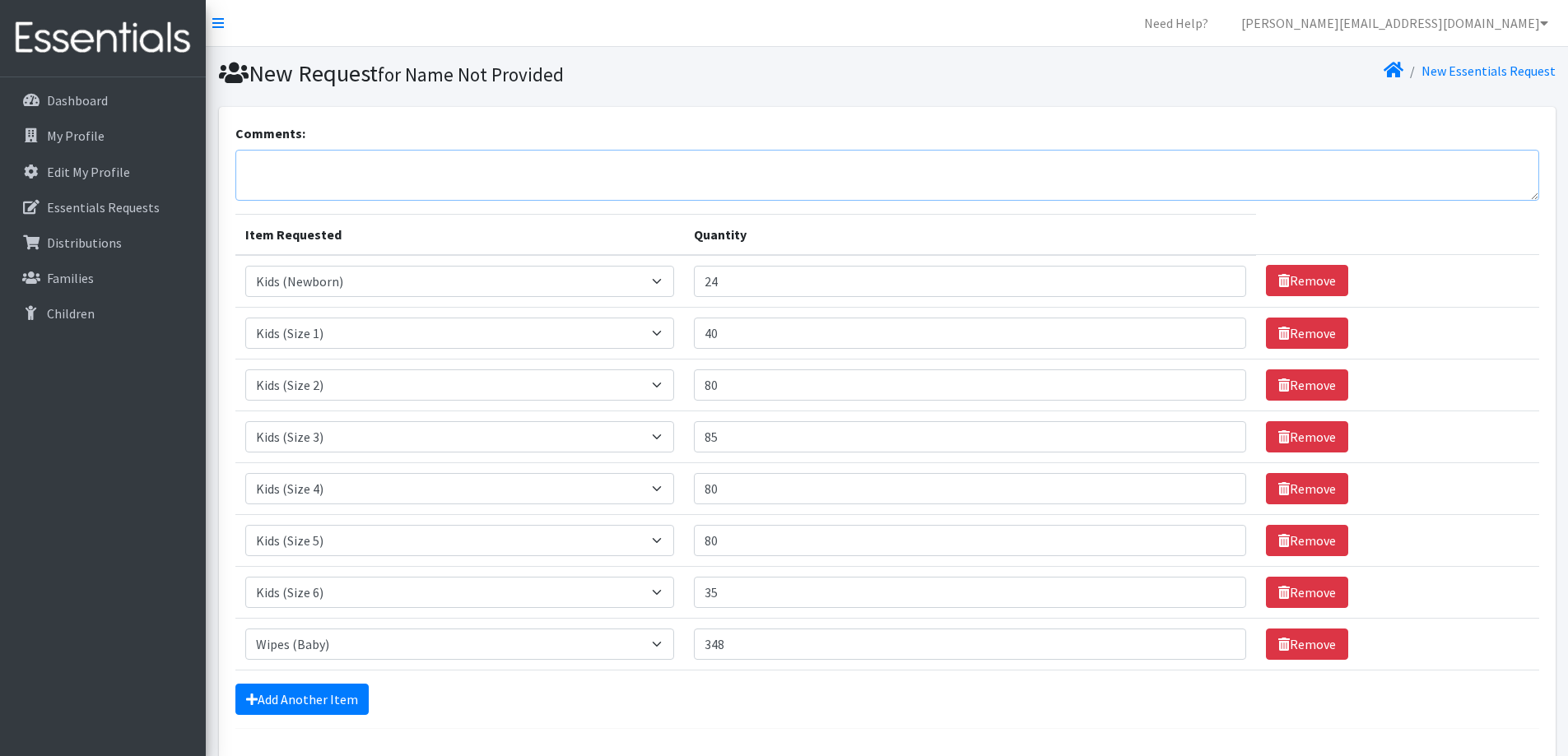
click at [454, 161] on textarea "Comments:" at bounding box center [887, 175] width 1304 height 51
click at [510, 169] on textarea "We would like to add the following to the order: Size 7 Diapers" at bounding box center [887, 175] width 1304 height 51
click at [423, 194] on textarea "We would like to add the following to the order: Size 7 Diapers" at bounding box center [887, 175] width 1304 height 51
click at [329, 175] on textarea "We would like to add the following to the order: Size 7 Diapers - 32 Diaper Cre…" at bounding box center [887, 175] width 1304 height 51
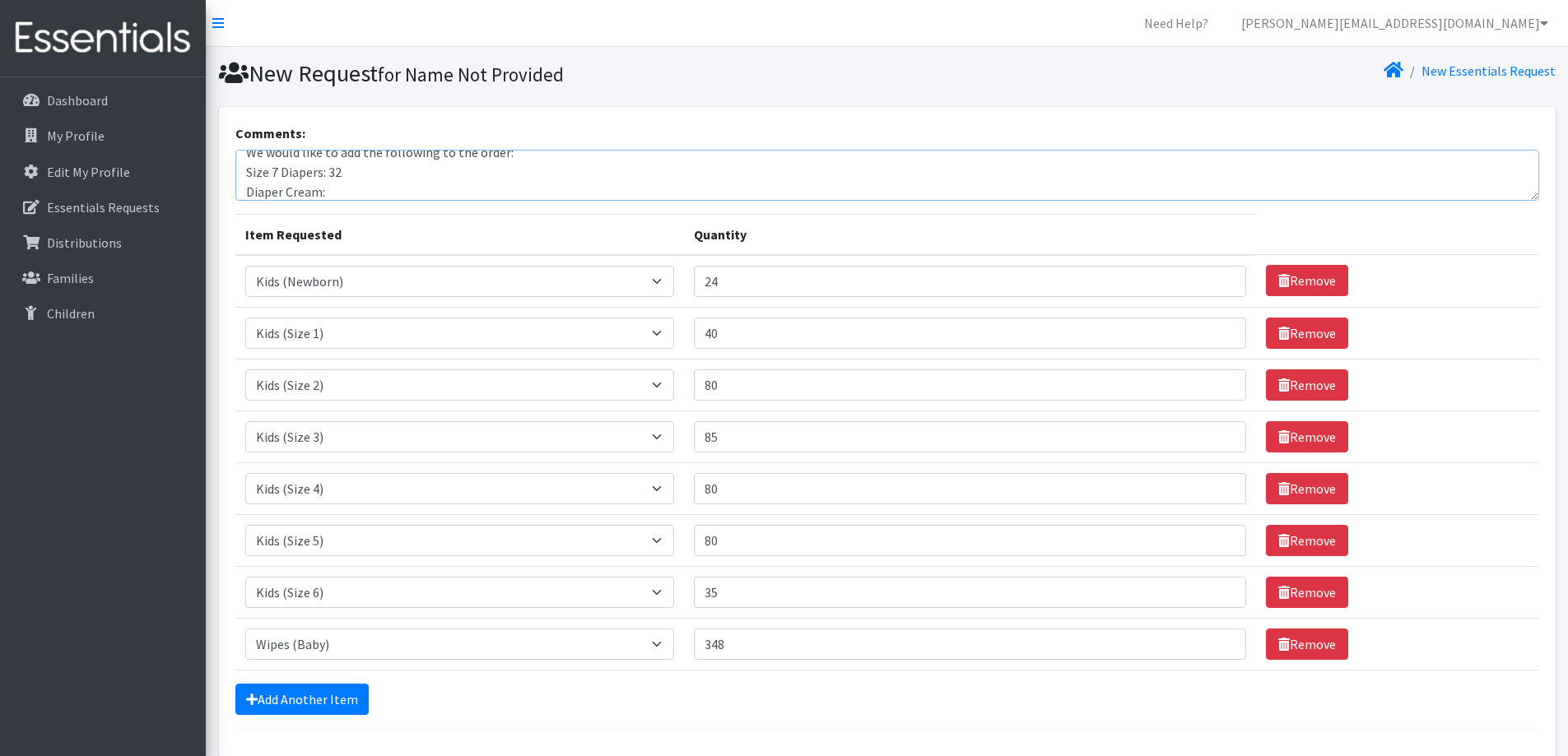
click at [341, 188] on textarea "We would like to add the following to the order: Size 7 Diapers: 32 Diaper Crea…" at bounding box center [887, 175] width 1304 height 51
click at [406, 194] on textarea "We would like to add the following to the order: Size 7 Diapers: 32 Diaper Crea…" at bounding box center [887, 175] width 1304 height 51
type textarea "We would like to add the following to the order: Size 7 Diapers: 32 Diaper Crea…"
drag, startPoint x: 749, startPoint y: 124, endPoint x: 700, endPoint y: 110, distance: 51.0
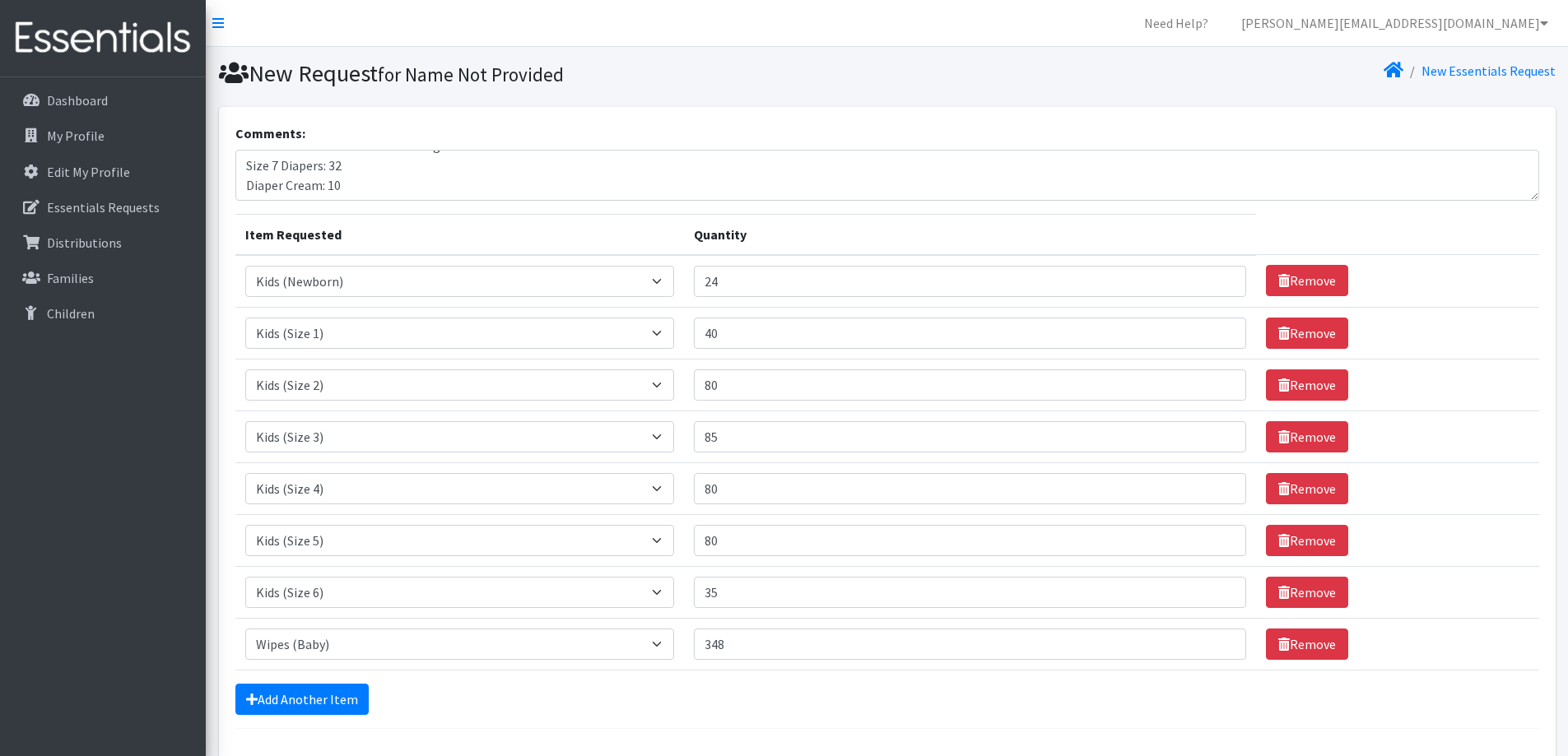
click at [747, 124] on div "Comments: We would like to add the following to the order: Size 7 Diapers: 32 D…" at bounding box center [887, 162] width 1304 height 78
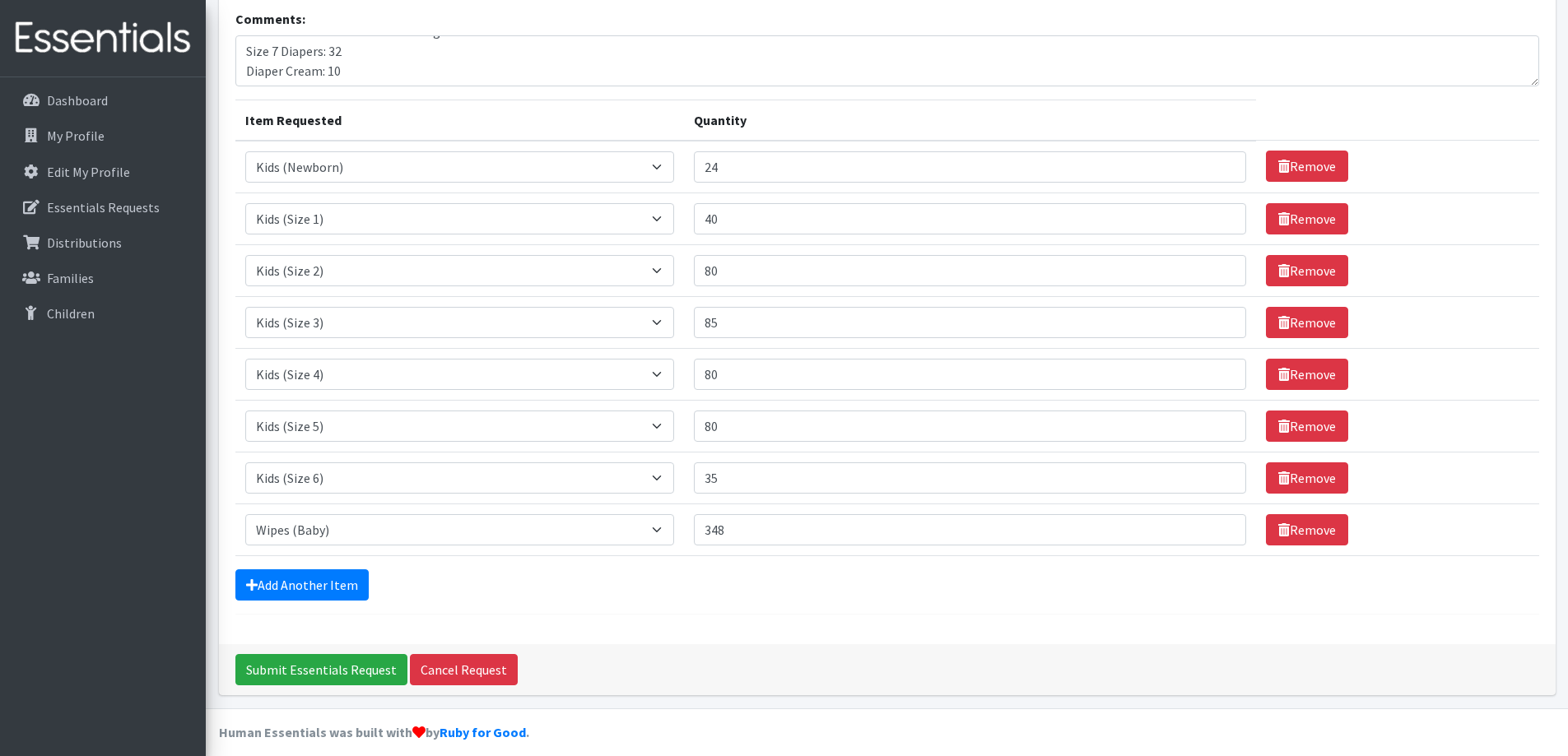
scroll to position [128, 0]
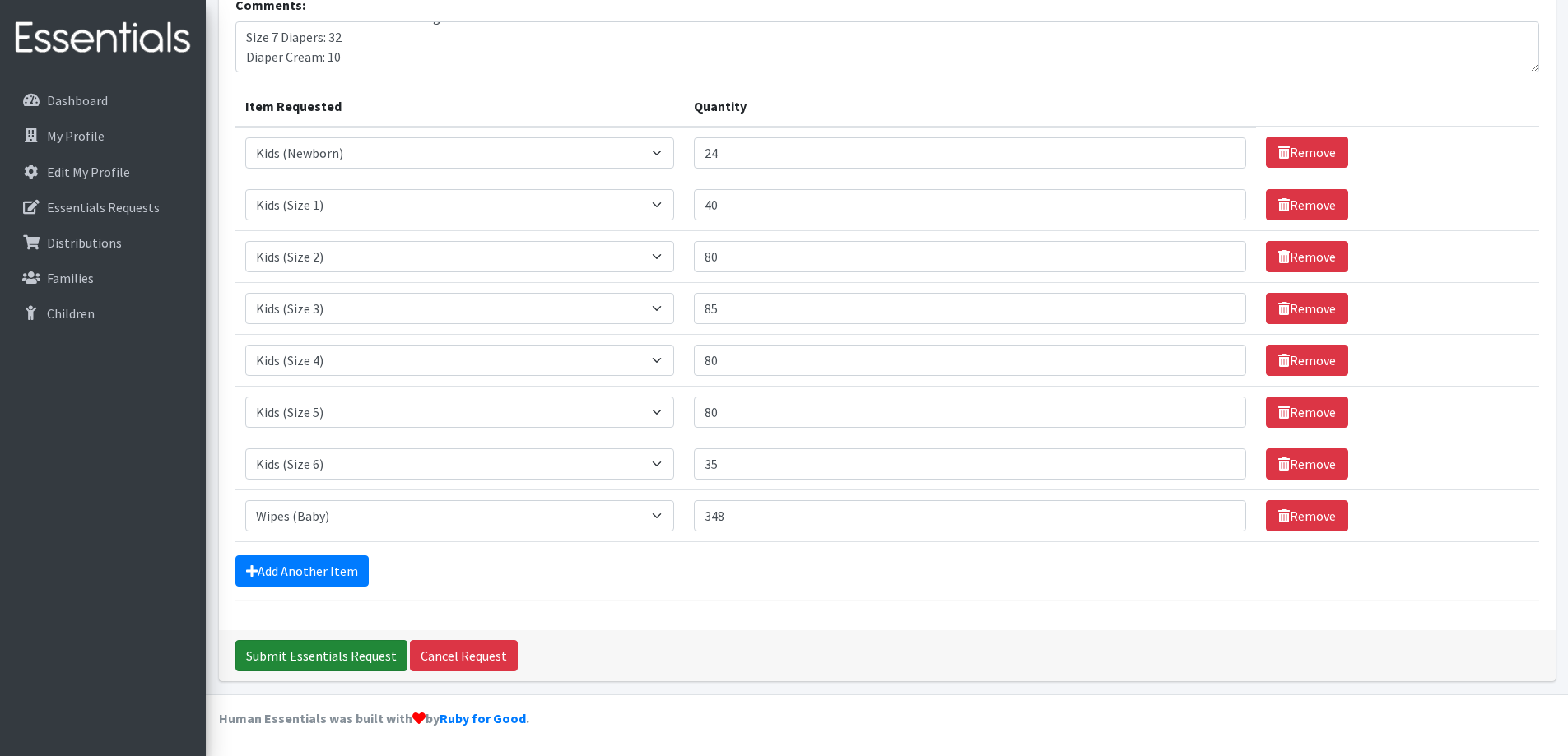
click at [314, 650] on input "Submit Essentials Request" at bounding box center [321, 656] width 172 height 32
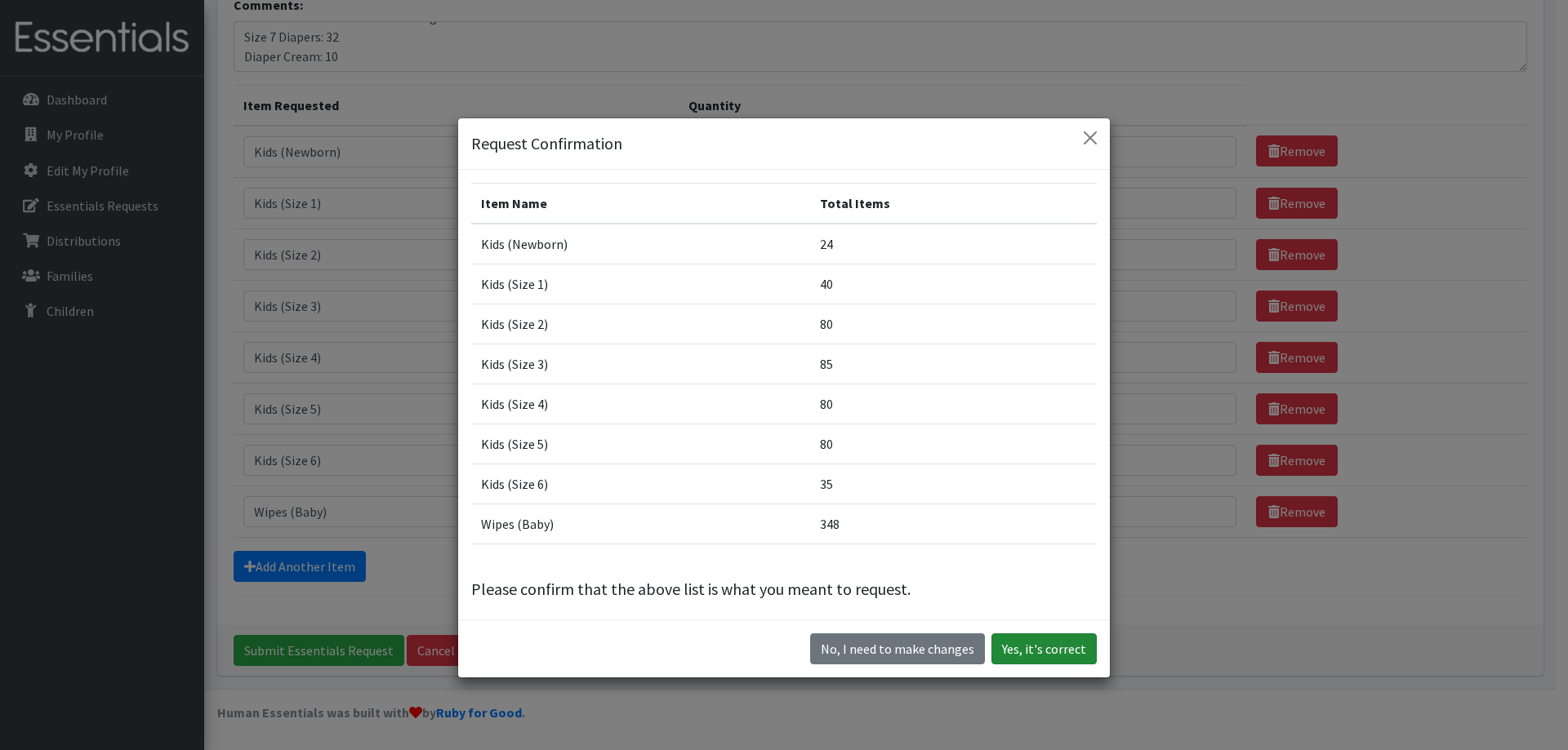
click at [1026, 642] on button "Yes, it's correct" at bounding box center [1044, 649] width 106 height 31
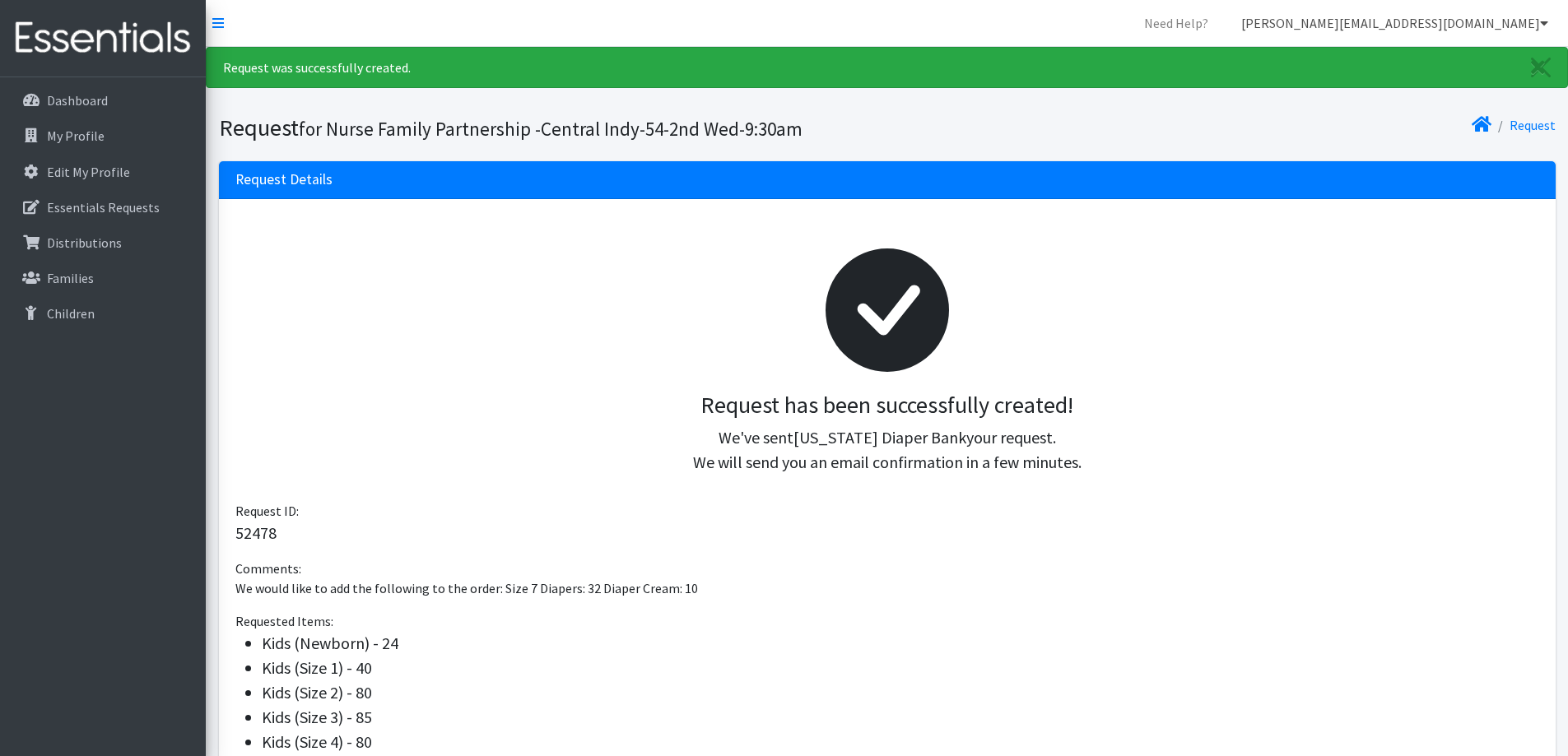
drag, startPoint x: 1542, startPoint y: 27, endPoint x: 1535, endPoint y: 33, distance: 9.2
click at [1540, 29] on icon at bounding box center [1544, 23] width 8 height 14
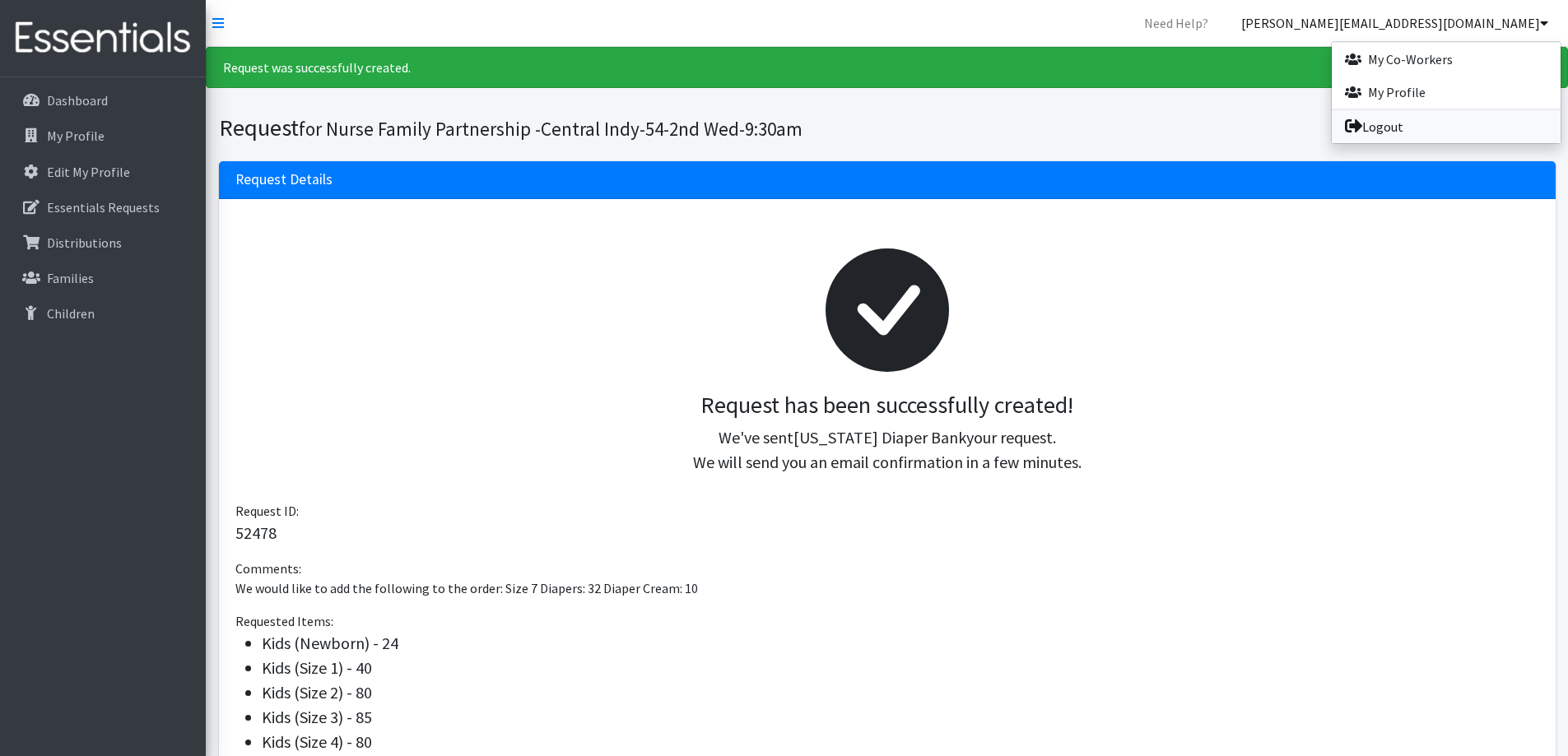
click at [1392, 126] on link "Logout" at bounding box center [1447, 126] width 229 height 32
